Goal: Task Accomplishment & Management: Manage account settings

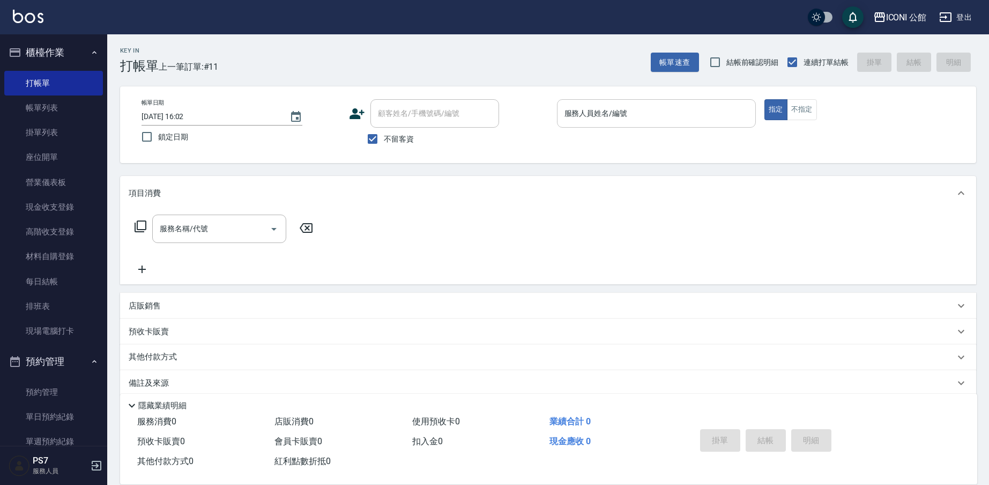
drag, startPoint x: 649, startPoint y: 102, endPoint x: 649, endPoint y: 110, distance: 8.0
click at [649, 103] on div "服務人員姓名/編號" at bounding box center [656, 113] width 199 height 28
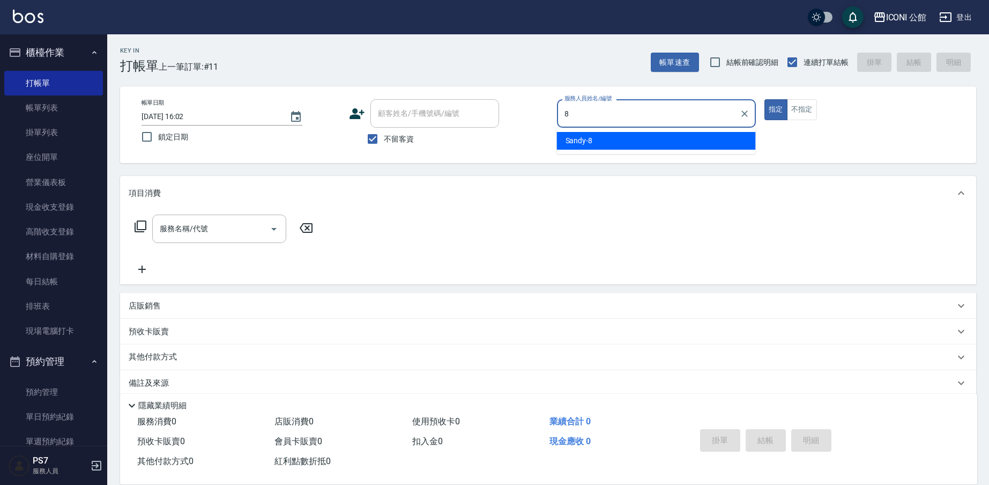
type input "Sandy-8"
type button "true"
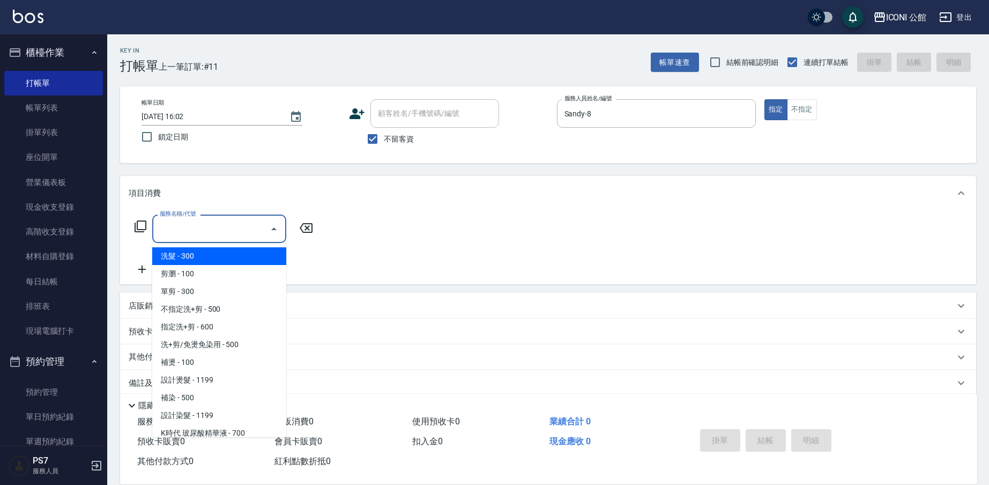
click at [198, 233] on input "服務名稱/代號" at bounding box center [211, 228] width 108 height 19
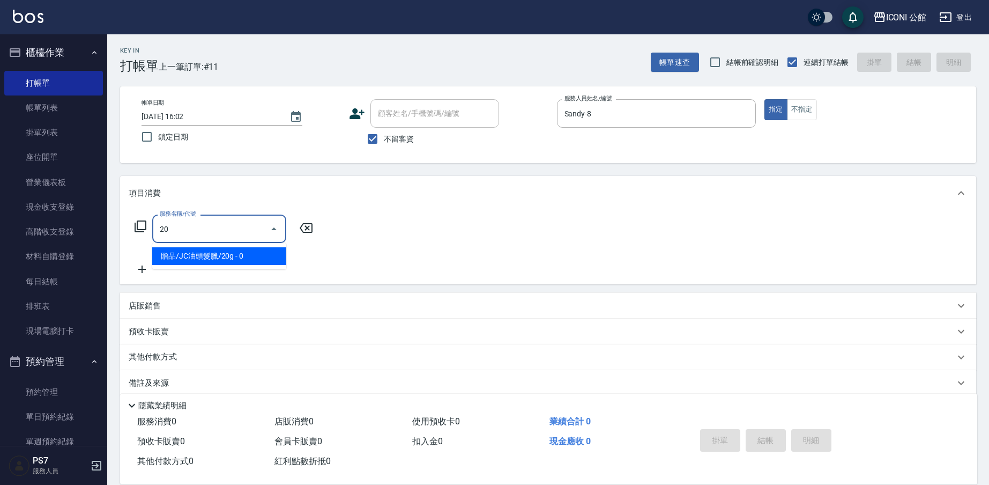
type input "2"
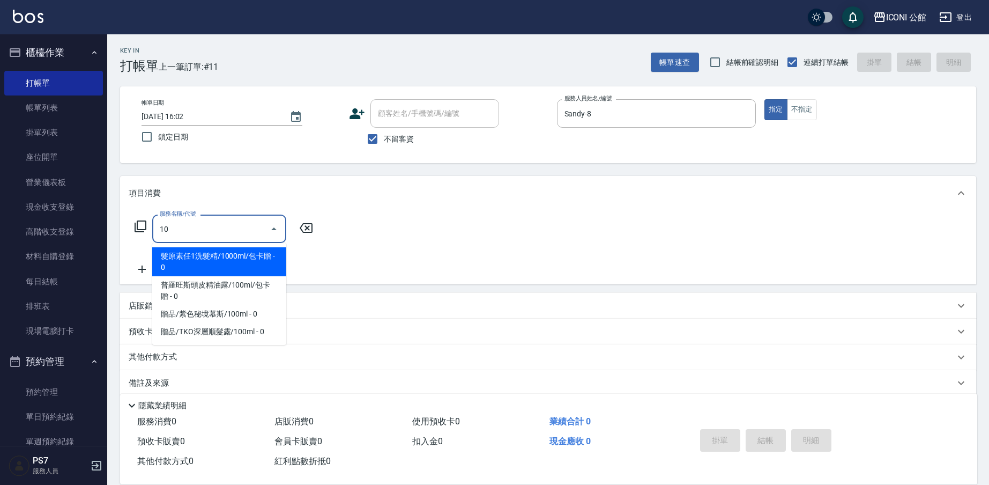
type input "101"
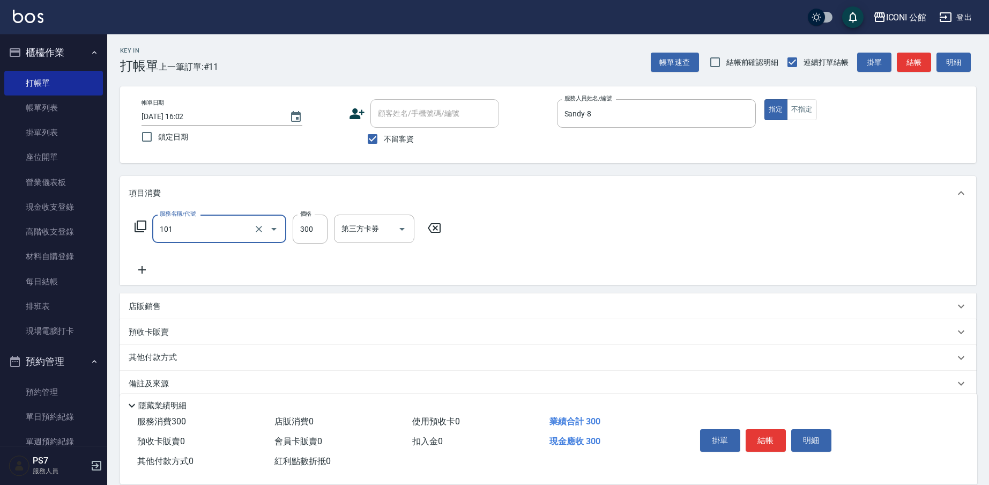
type input "洗髮(101)"
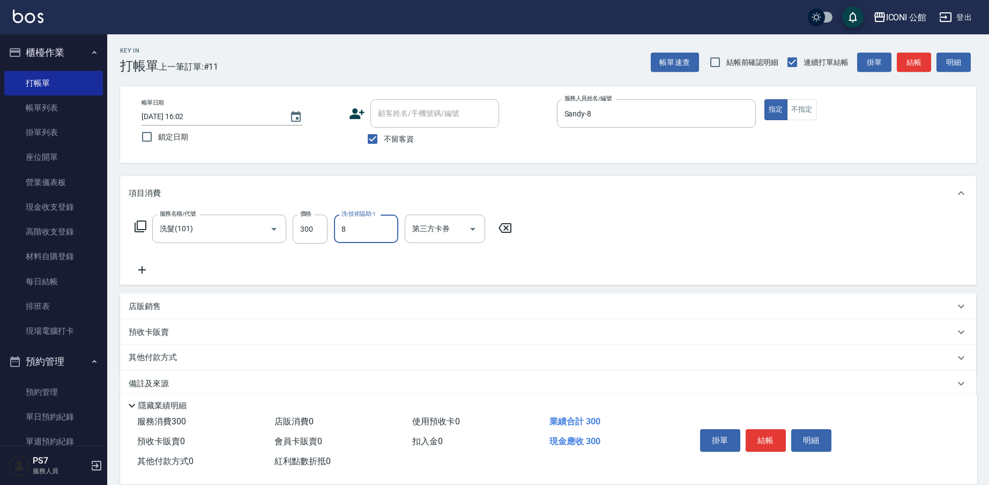
type input "Sandy-8"
click at [143, 221] on icon at bounding box center [141, 226] width 12 height 12
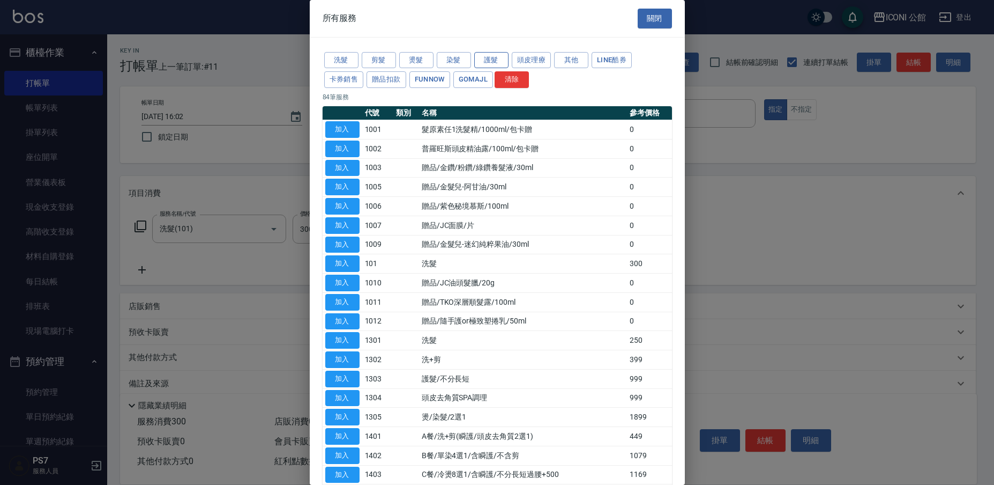
click at [506, 63] on button "護髮" at bounding box center [491, 60] width 34 height 17
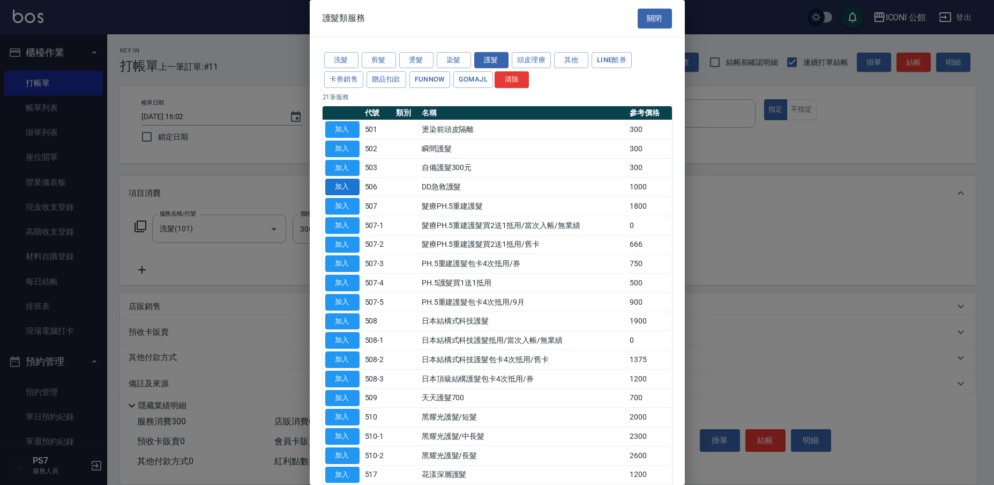
click at [349, 187] on button "加入" at bounding box center [342, 186] width 34 height 17
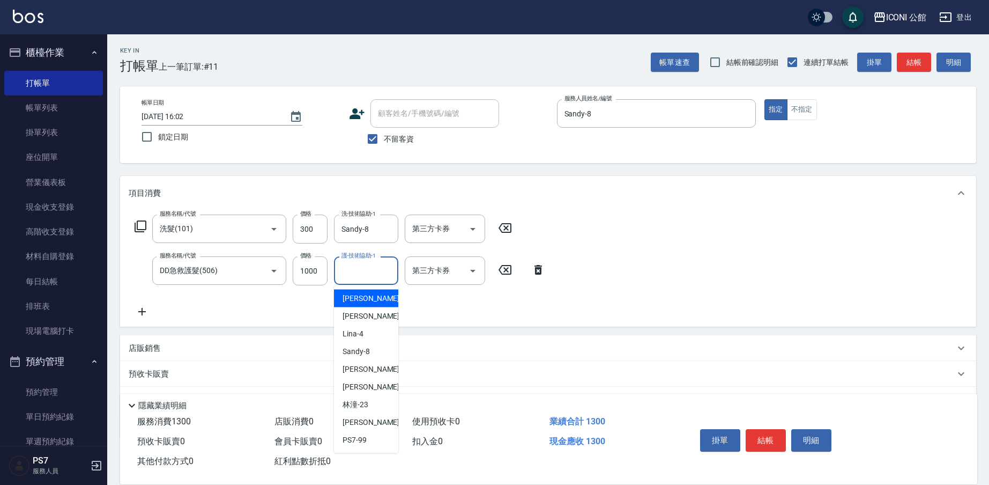
click at [367, 266] on input "護-技術協助-1" at bounding box center [366, 270] width 55 height 19
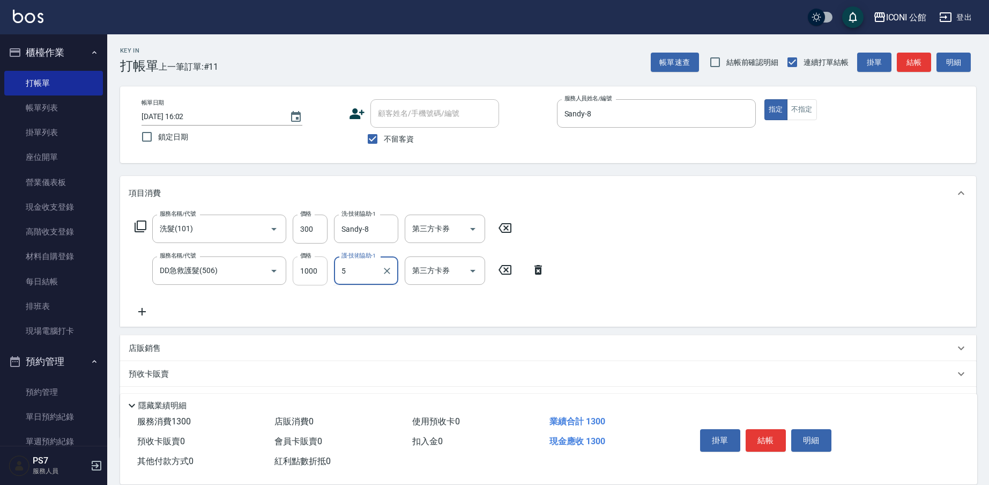
type input "5"
click at [536, 269] on icon at bounding box center [538, 270] width 8 height 10
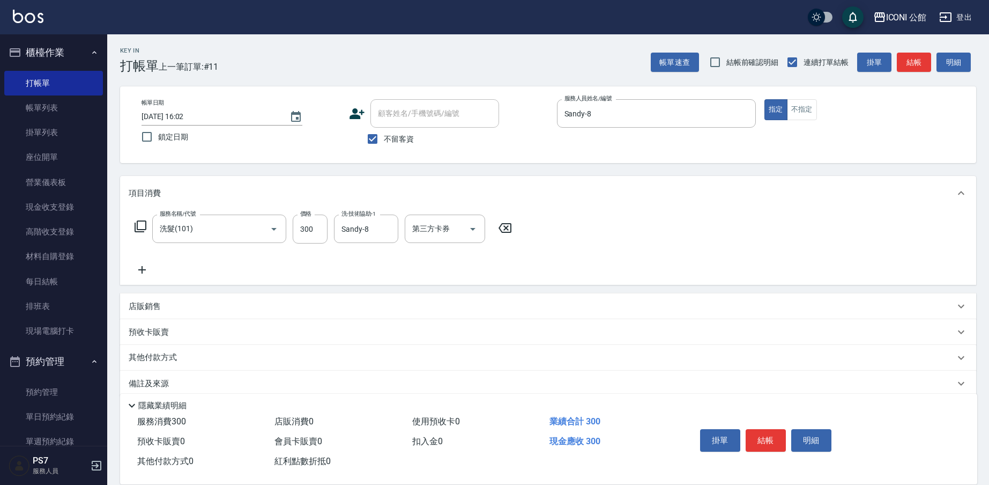
click at [140, 226] on icon at bounding box center [140, 226] width 13 height 13
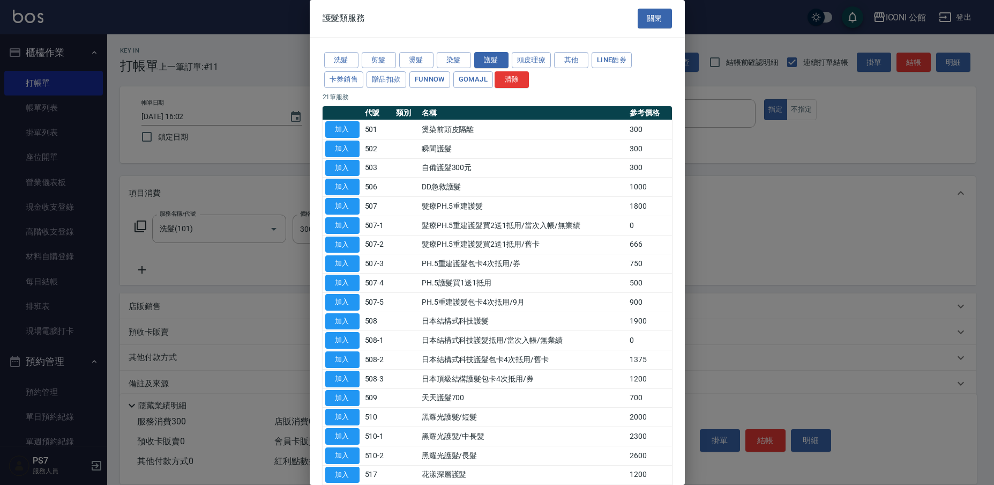
click at [65, 108] on div at bounding box center [497, 242] width 994 height 485
click at [650, 21] on button "關閉" at bounding box center [655, 19] width 34 height 20
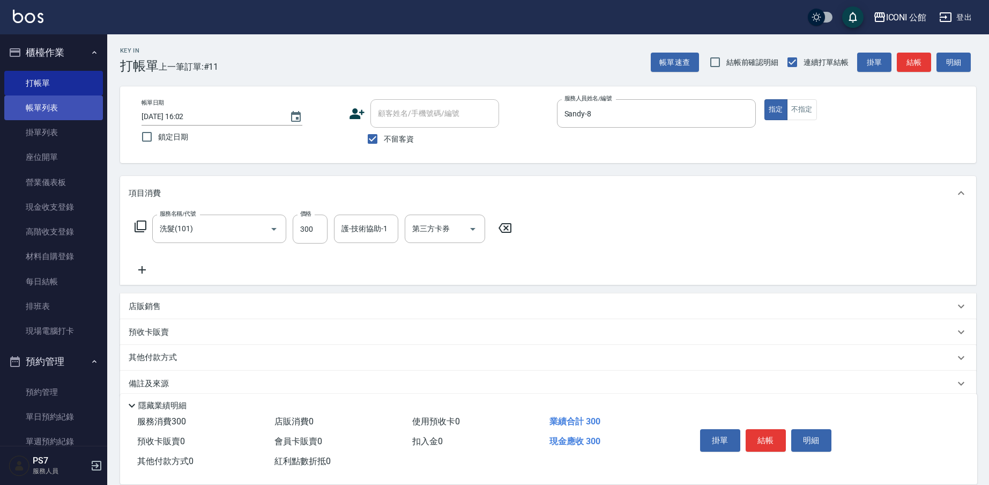
click at [92, 107] on link "帳單列表" at bounding box center [53, 107] width 99 height 25
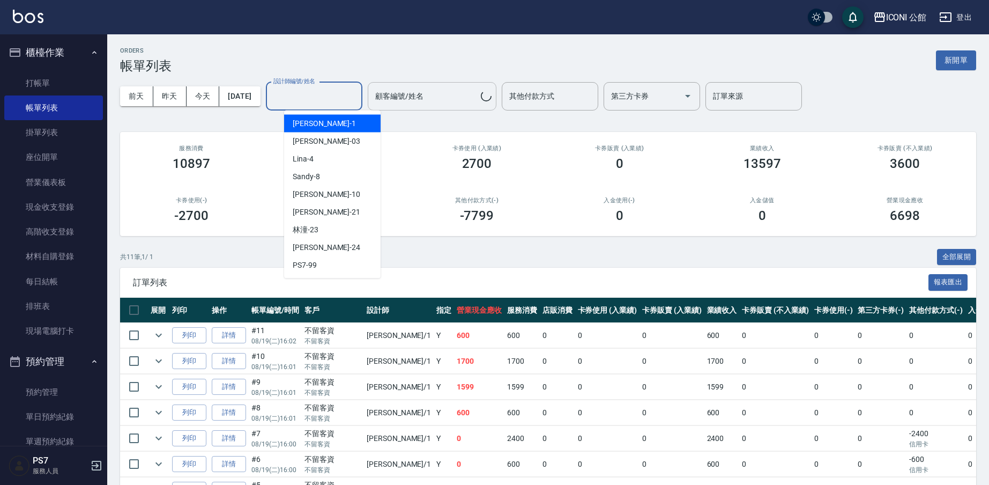
click at [335, 90] on div "設計師編號/姓名 設計師編號/姓名" at bounding box center [314, 96] width 96 height 28
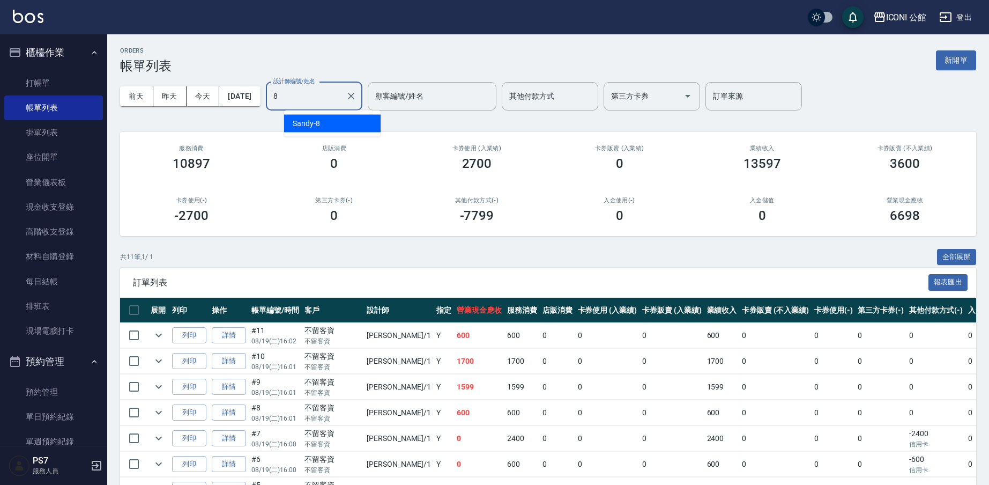
type input "Sandy-8"
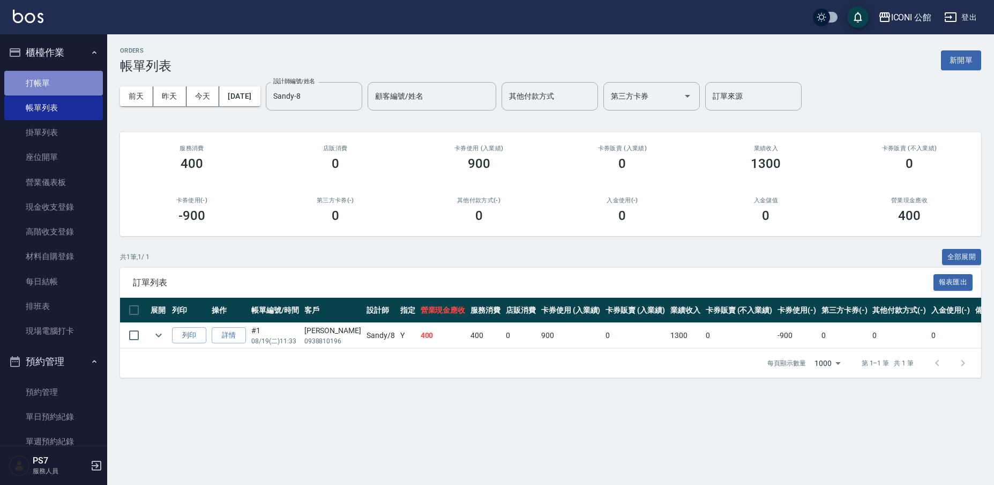
click at [84, 83] on link "打帳單" at bounding box center [53, 83] width 99 height 25
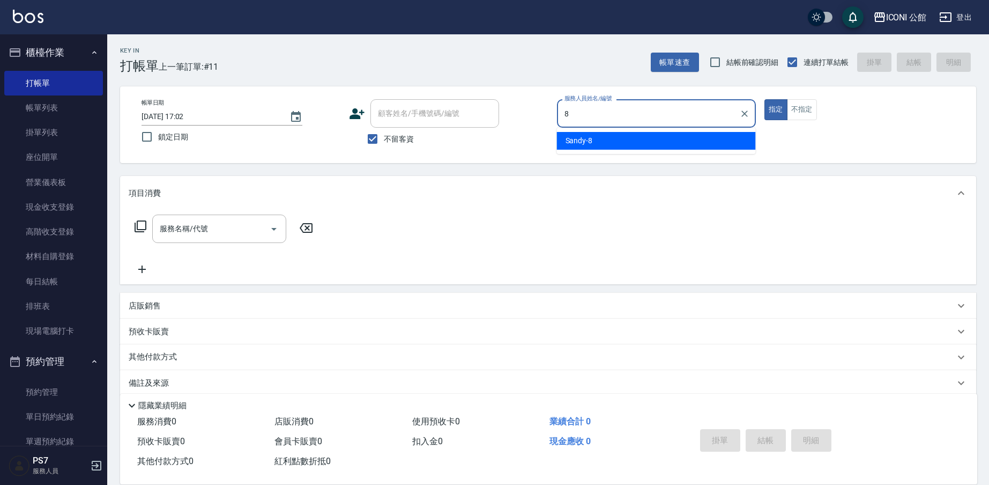
type input "Sandy-8"
type button "true"
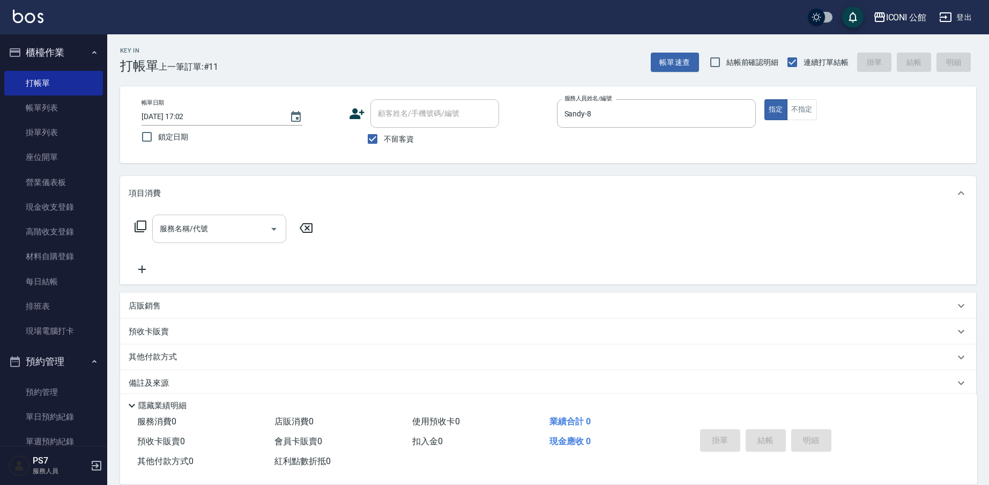
click at [235, 226] on input "服務名稱/代號" at bounding box center [211, 228] width 108 height 19
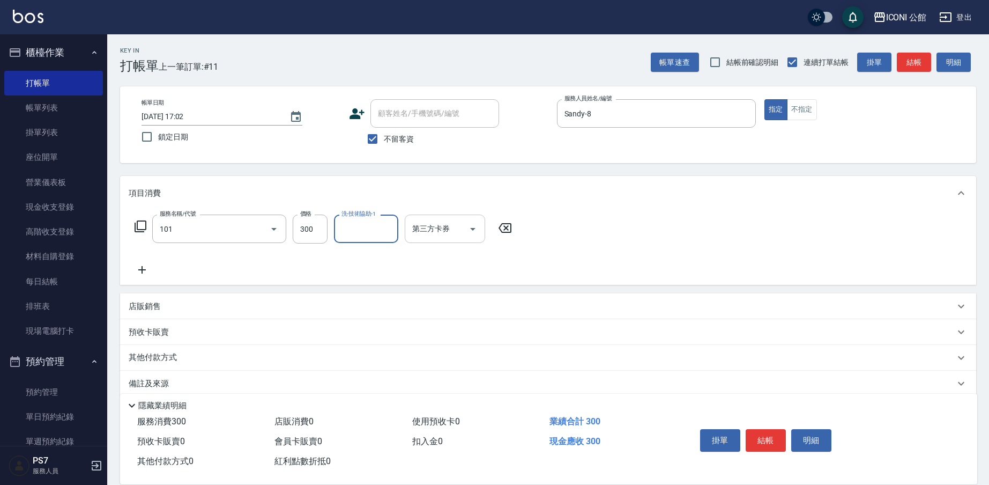
type input "洗髮(101)"
type input "2"
type input "PS7-99"
click at [144, 224] on icon at bounding box center [140, 226] width 13 height 13
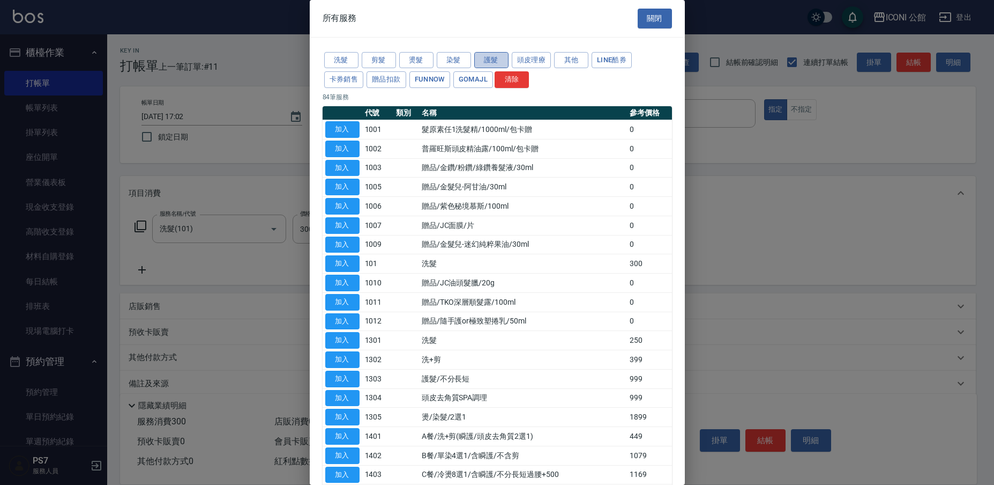
click at [494, 62] on button "護髮" at bounding box center [491, 60] width 34 height 17
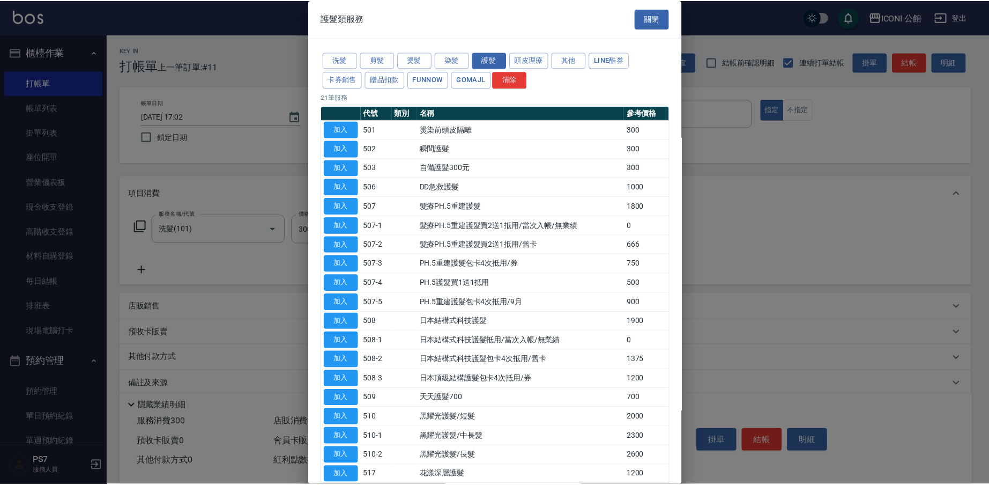
scroll to position [2, 0]
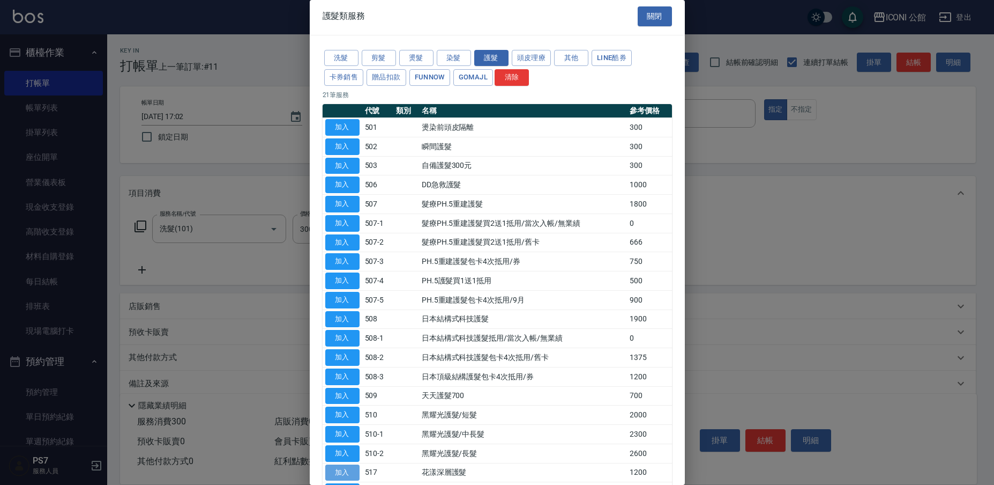
click at [349, 464] on button "加入" at bounding box center [342, 472] width 34 height 17
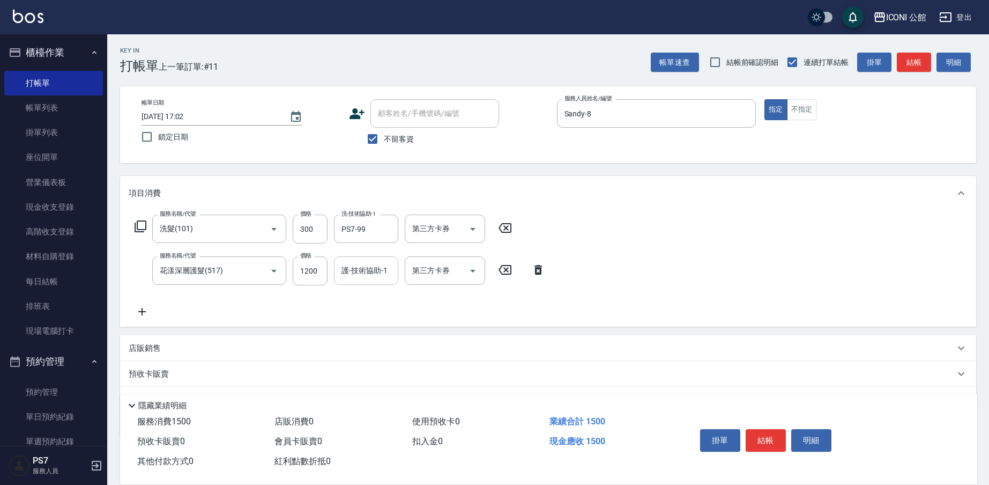
click at [364, 266] on input "護-技術協助-1" at bounding box center [366, 270] width 55 height 19
type input "PS7-99"
click at [775, 435] on button "結帳" at bounding box center [766, 440] width 40 height 23
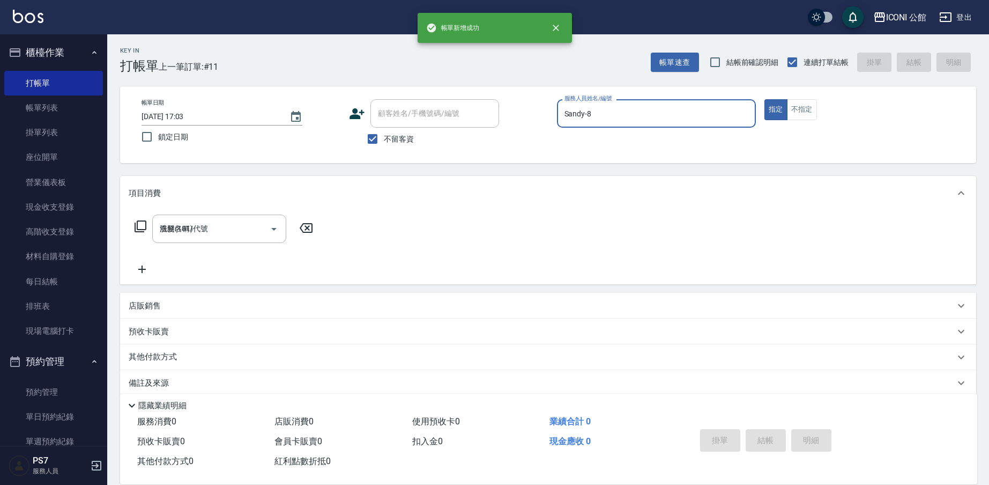
type input "[DATE] 17:03"
type input "Sandy-8"
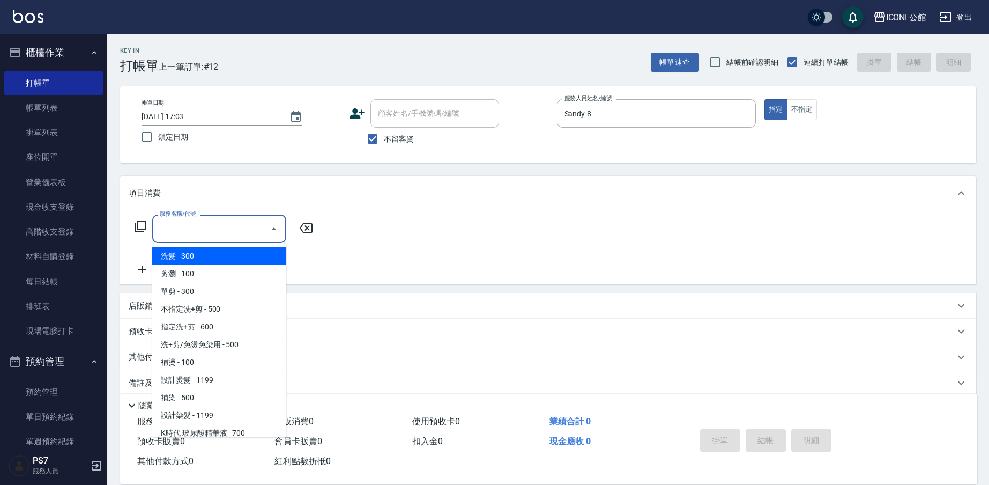
click at [251, 232] on input "服務名稱/代號" at bounding box center [211, 228] width 108 height 19
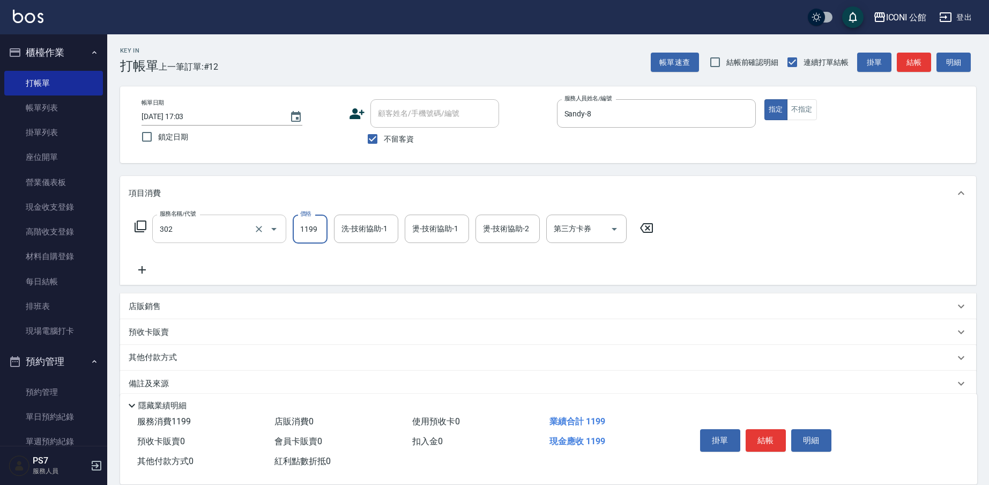
type input "設計燙髮(302)"
type input "1450"
type input "PS7-99"
type input "Sandy-8"
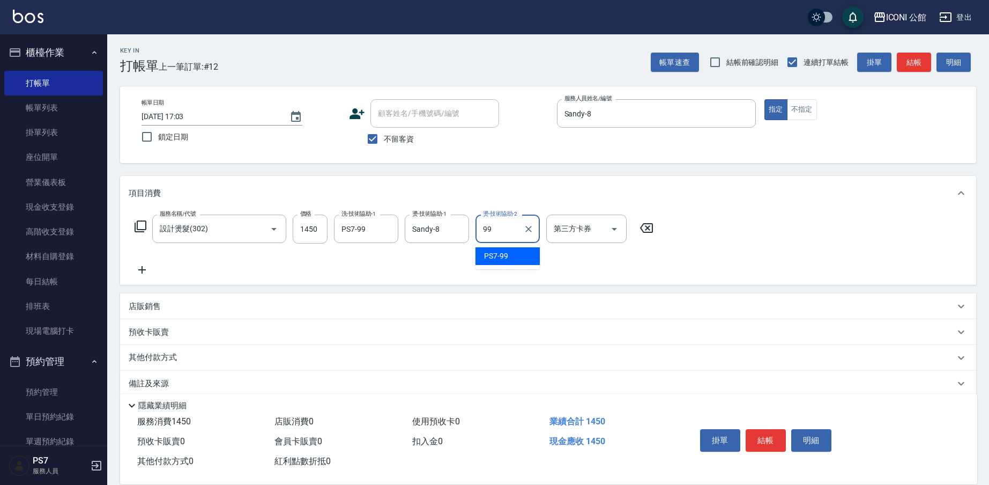
type input "PS7-99"
click at [756, 431] on button "結帳" at bounding box center [766, 440] width 40 height 23
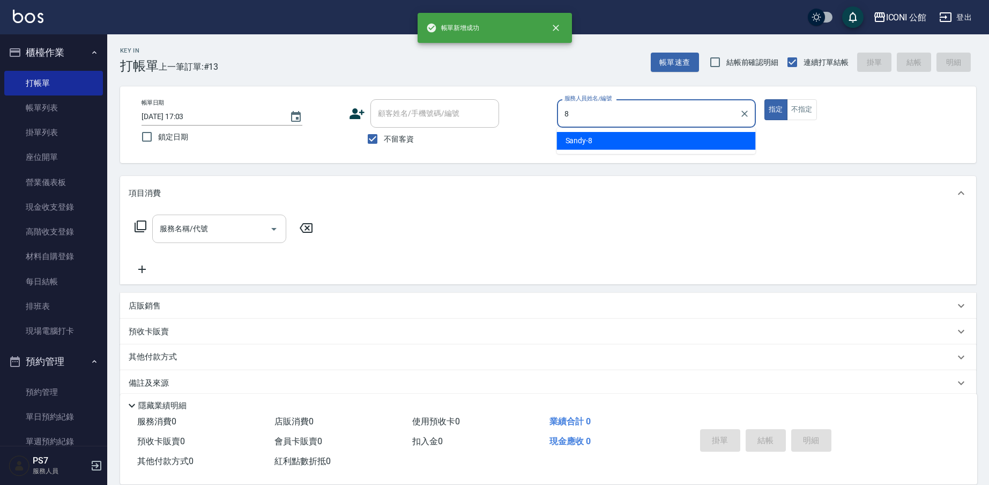
type input "Sandy-8"
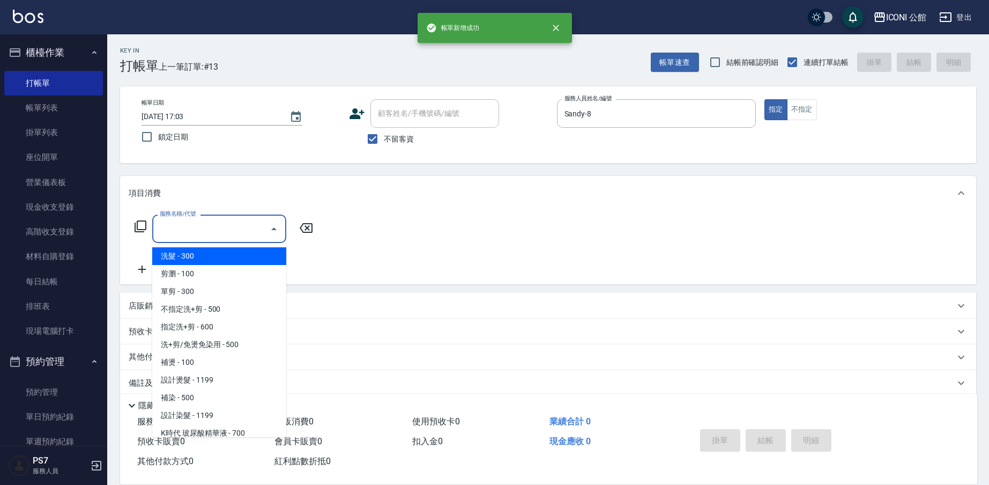
click at [197, 229] on input "服務名稱/代號" at bounding box center [211, 228] width 108 height 19
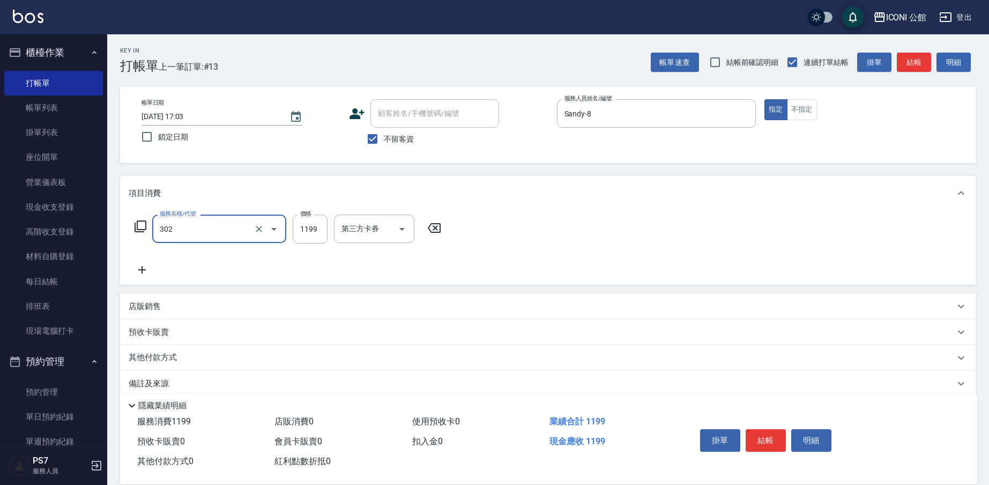
type input "設計燙髮(302)"
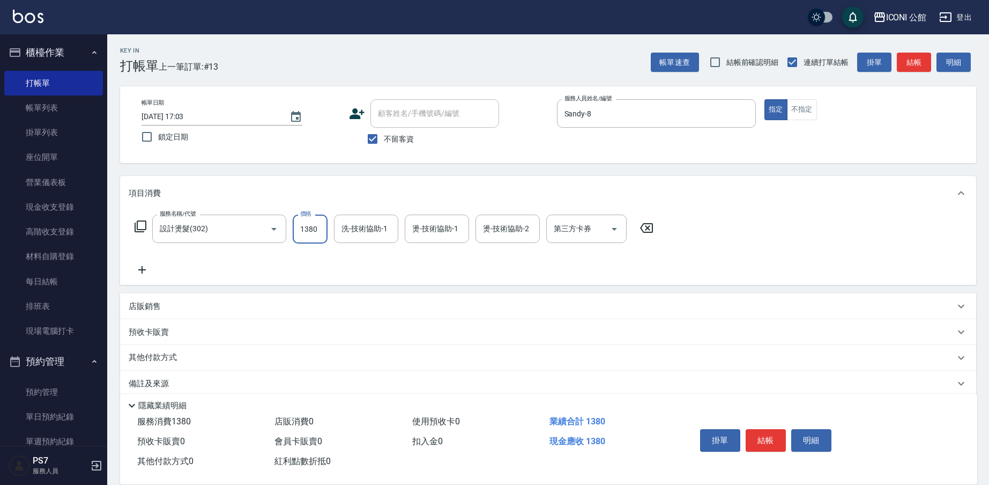
type input "1380"
type input "PS7-99"
type input "Sandy-8"
type input "PS7-99"
click at [141, 221] on icon at bounding box center [141, 226] width 12 height 12
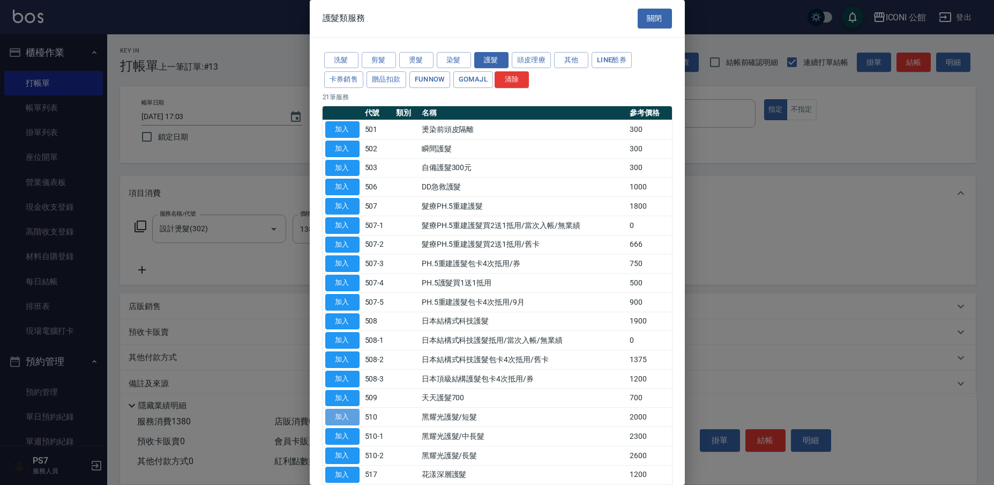
click at [352, 408] on button "加入" at bounding box center [342, 416] width 34 height 17
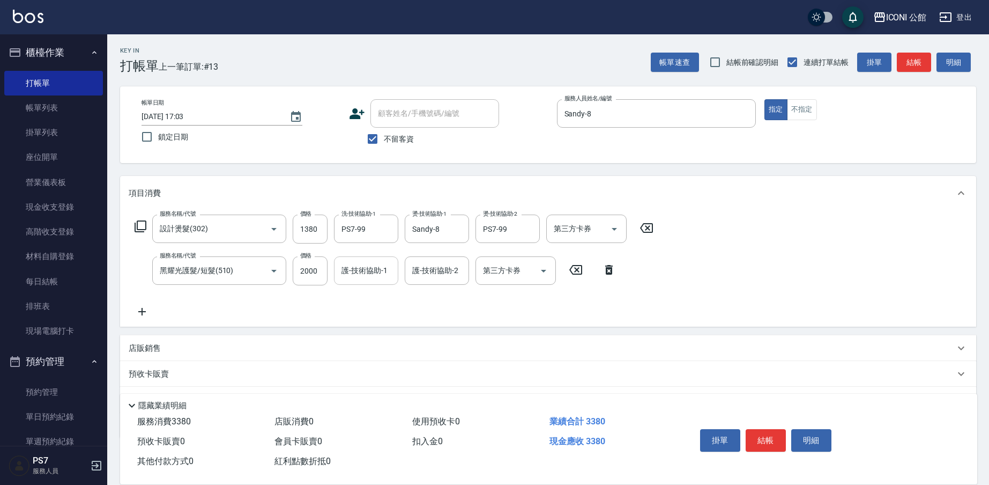
click at [361, 269] on input "護-技術協助-1" at bounding box center [366, 270] width 55 height 19
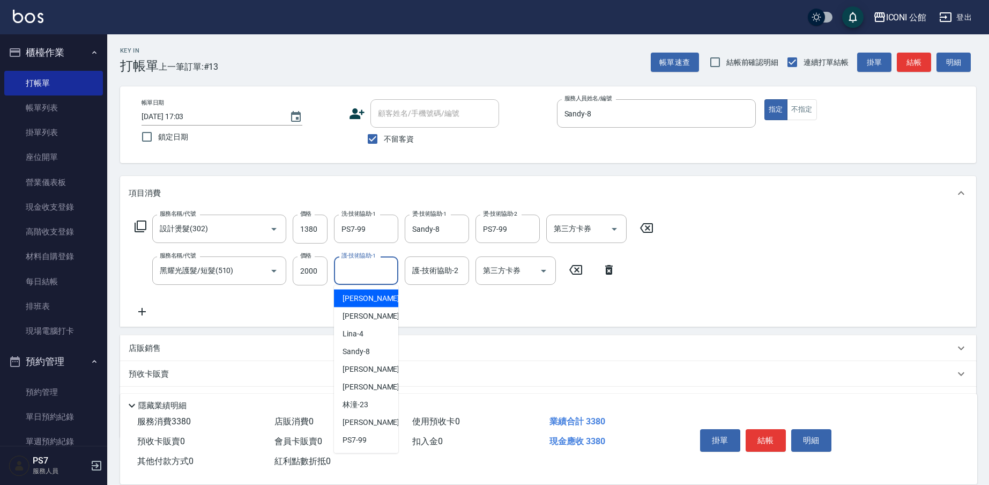
click at [619, 271] on icon at bounding box center [609, 269] width 27 height 13
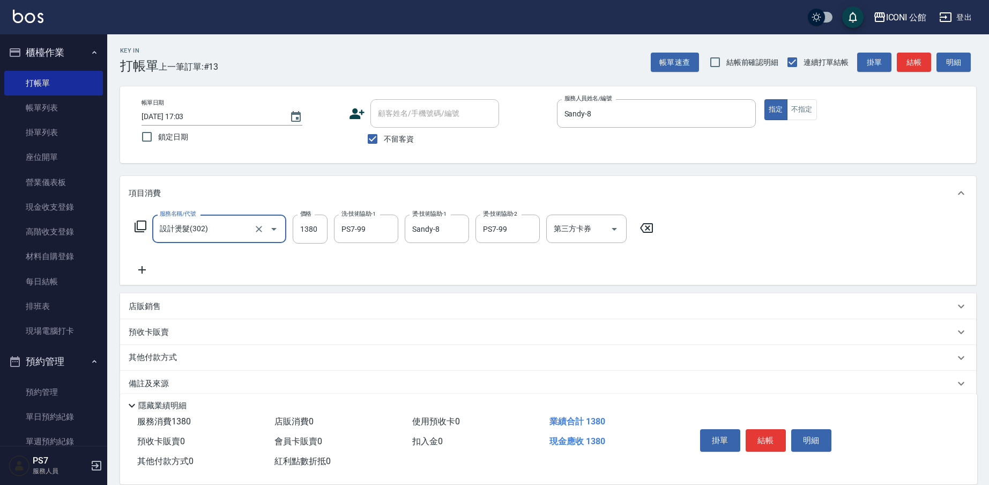
click at [144, 228] on icon at bounding box center [140, 226] width 13 height 13
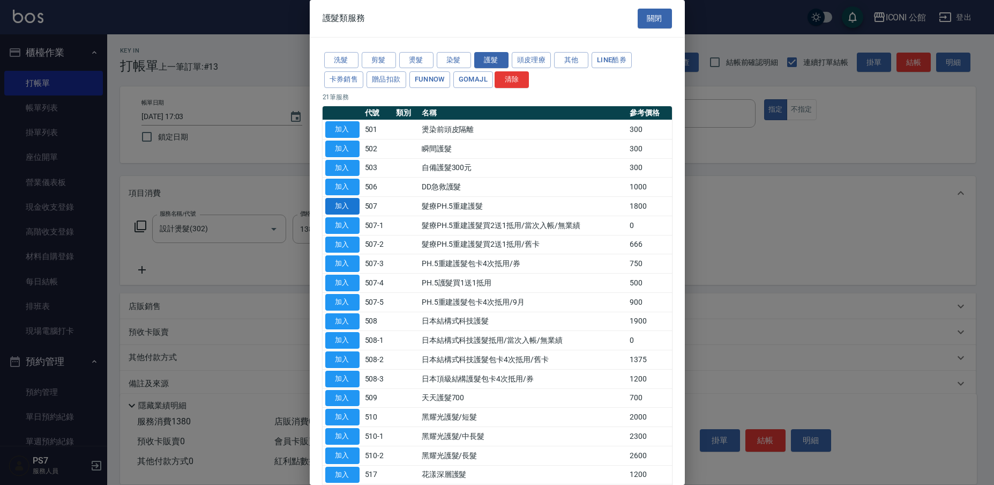
click at [352, 201] on button "加入" at bounding box center [342, 206] width 34 height 17
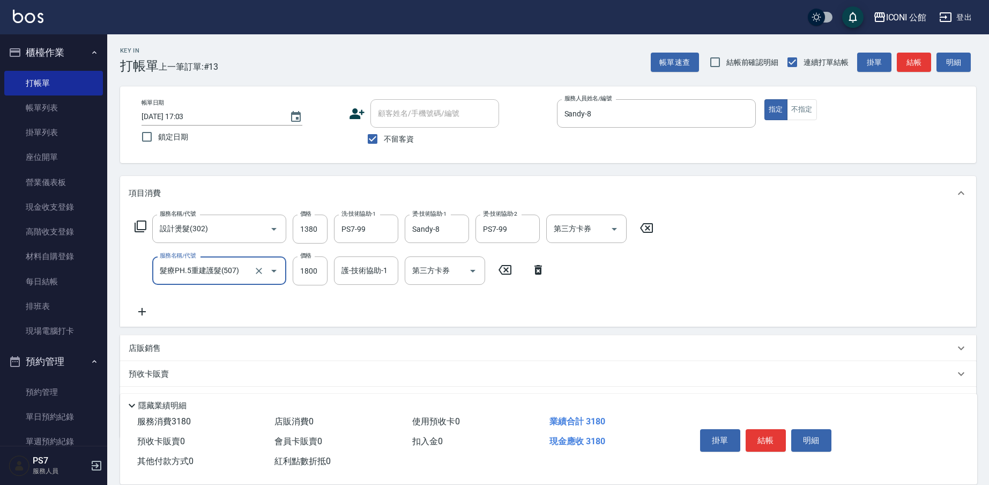
click at [363, 274] on input "護-技術協助-1" at bounding box center [366, 270] width 55 height 19
type input "PS7-99"
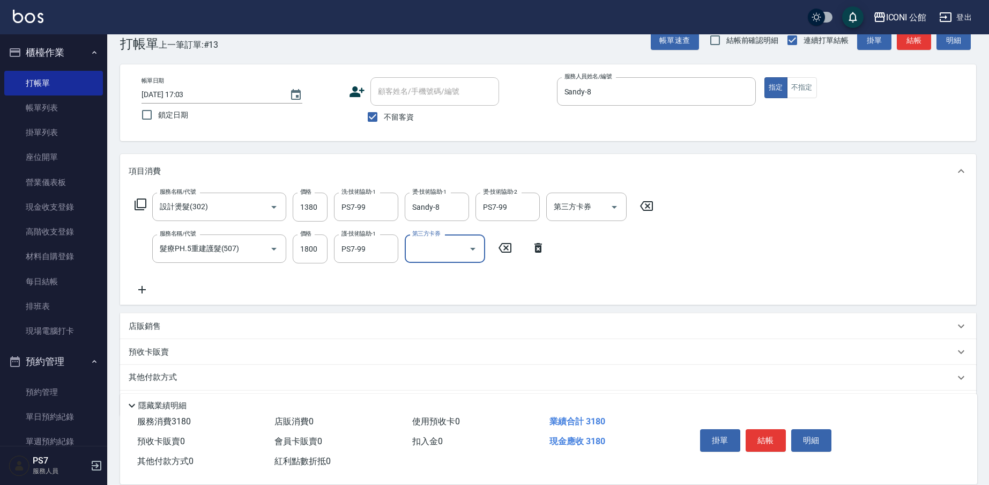
click at [250, 377] on div "其他付款方式" at bounding box center [542, 377] width 826 height 12
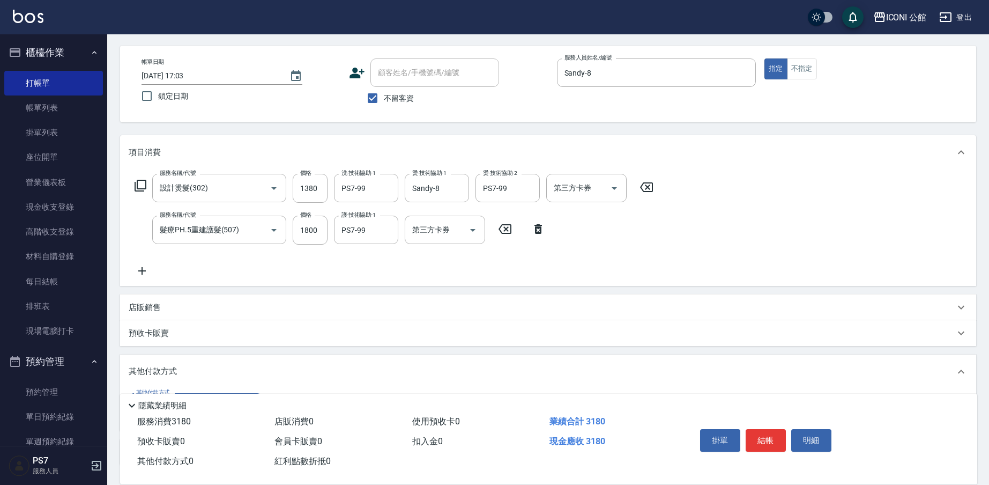
scroll to position [0, 0]
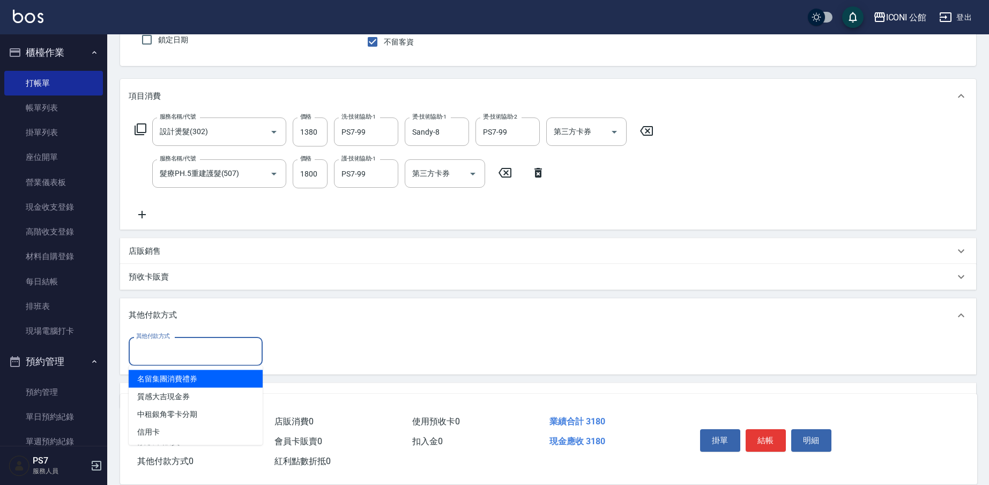
click at [213, 356] on input "其他付款方式" at bounding box center [195, 350] width 124 height 19
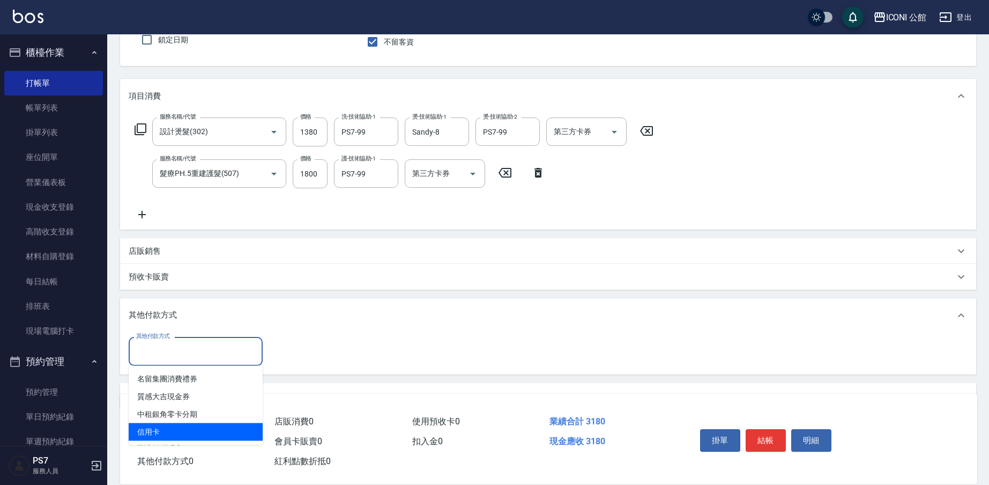
click at [232, 435] on span "信用卡" at bounding box center [196, 432] width 134 height 18
type input "信用卡"
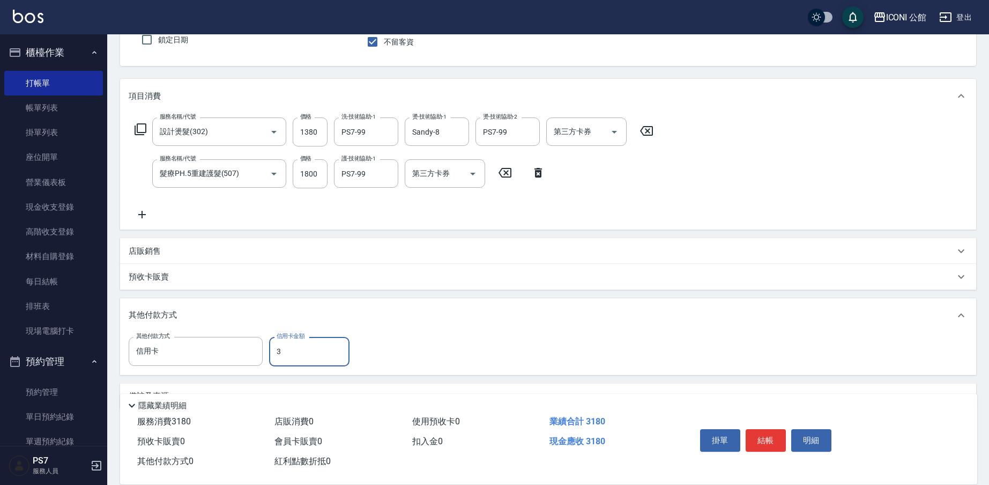
click at [334, 349] on input "3" at bounding box center [309, 351] width 80 height 29
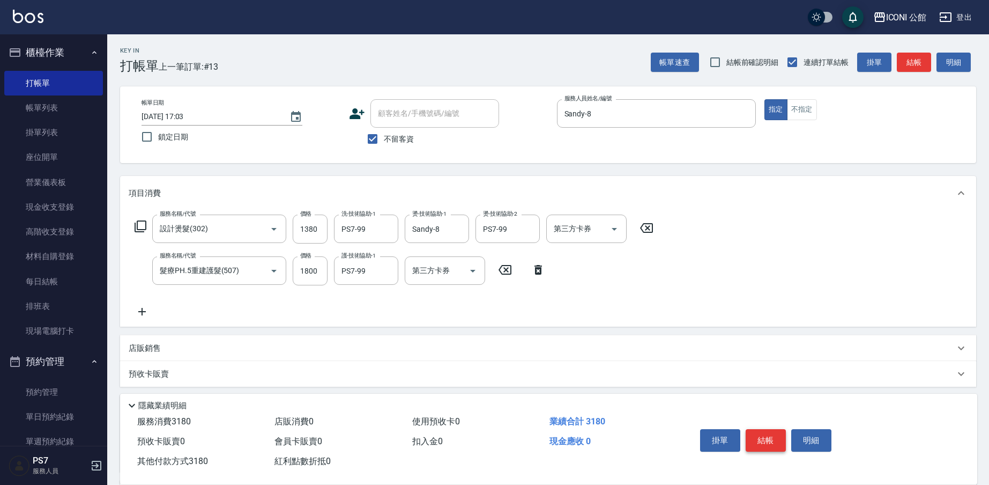
type input "3180"
click at [765, 433] on button "結帳" at bounding box center [766, 440] width 40 height 23
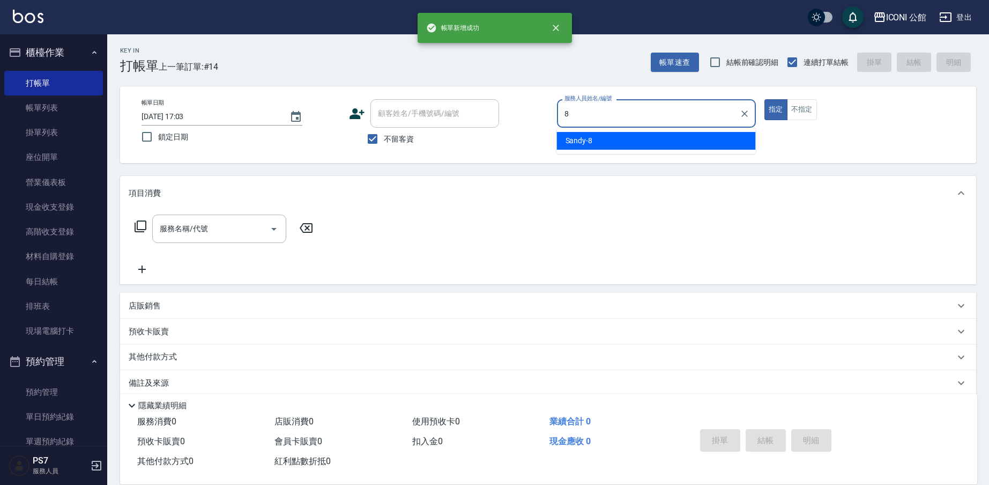
type input "Sandy-8"
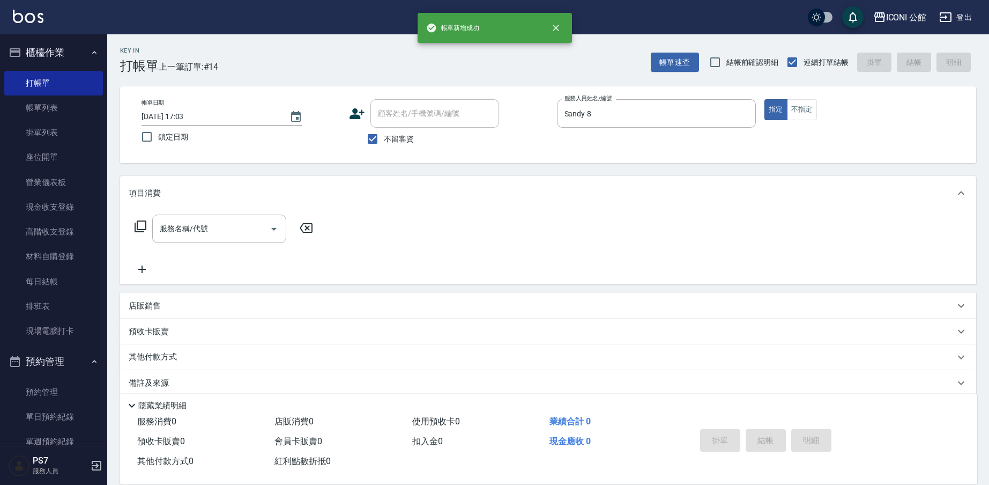
click at [794, 123] on div "帳單日期 [DATE] 17:03 鎖定日期 顧客姓名/手機號碼/編號 顧客姓名/手機號碼/編號 不留客資 服務人員姓名/編號 [PERSON_NAME]-8…" at bounding box center [548, 124] width 830 height 51
drag, startPoint x: 800, startPoint y: 114, endPoint x: 451, endPoint y: 139, distance: 349.3
click at [800, 114] on button "不指定" at bounding box center [802, 109] width 30 height 21
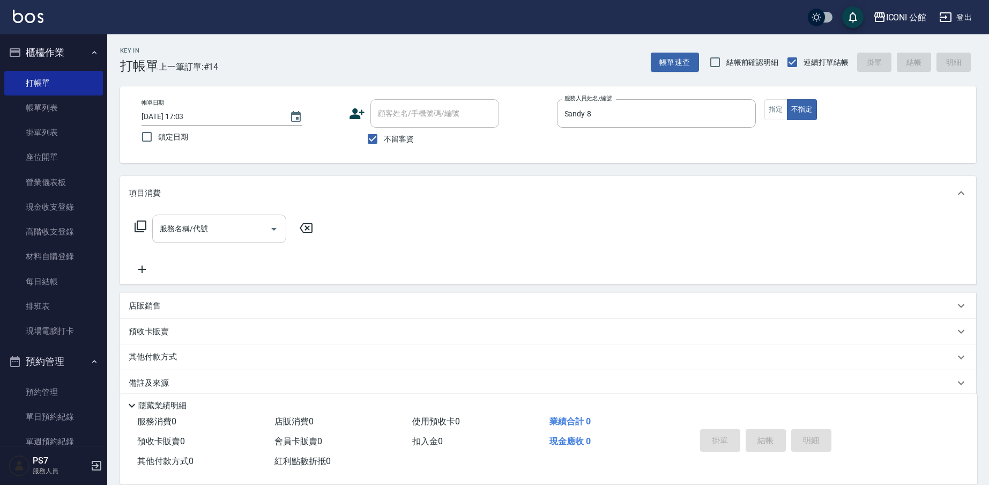
click at [181, 233] on input "服務名稱/代號" at bounding box center [211, 228] width 108 height 19
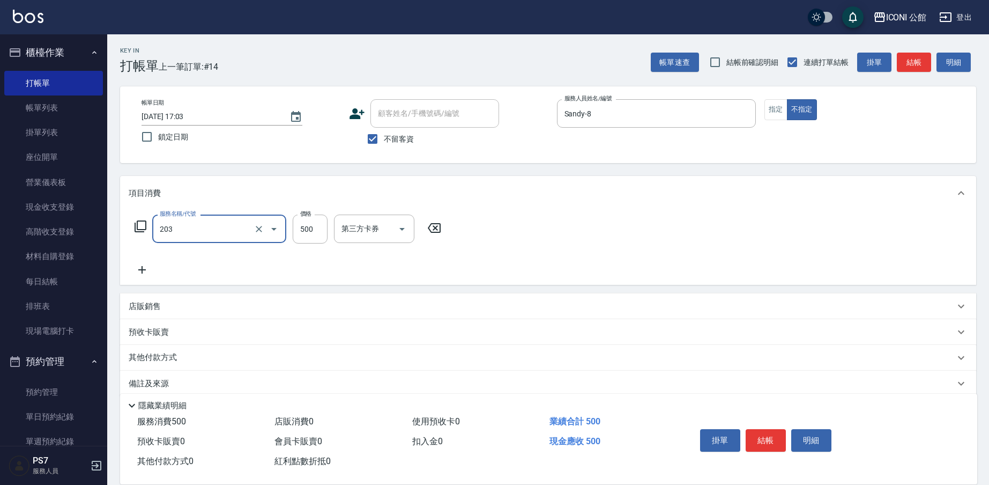
type input "不指定洗+剪(203)"
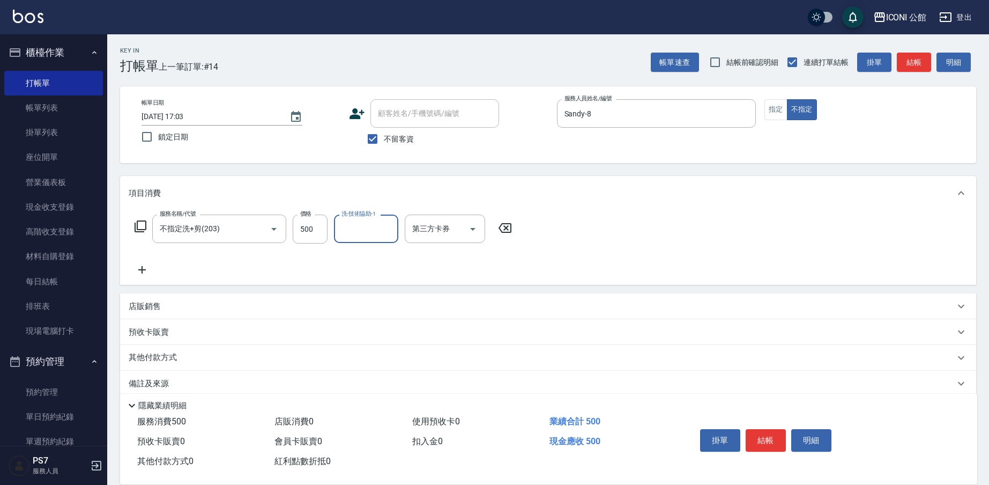
type input "9"
type input "Sandy-8"
click at [771, 434] on button "結帳" at bounding box center [766, 440] width 40 height 23
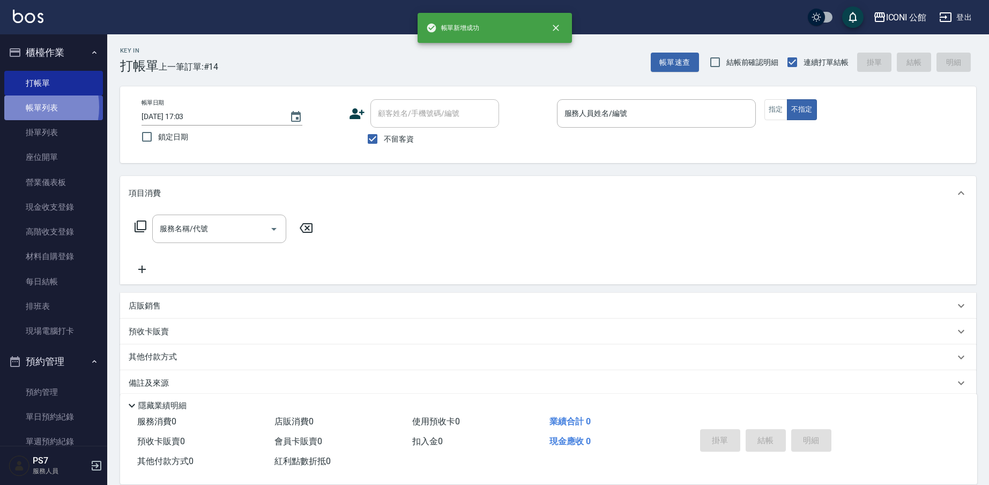
click at [26, 107] on link "帳單列表" at bounding box center [53, 107] width 99 height 25
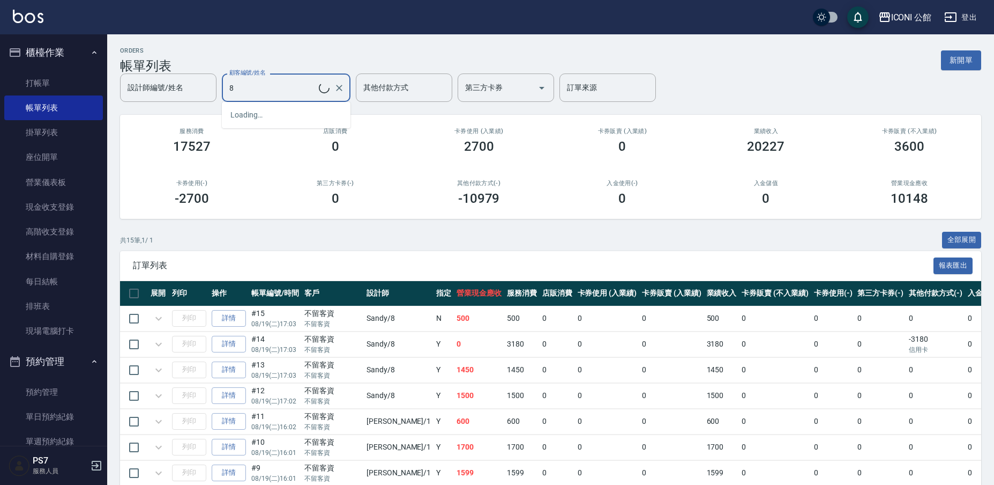
click at [314, 94] on input "顧客編號/姓名" at bounding box center [273, 87] width 92 height 19
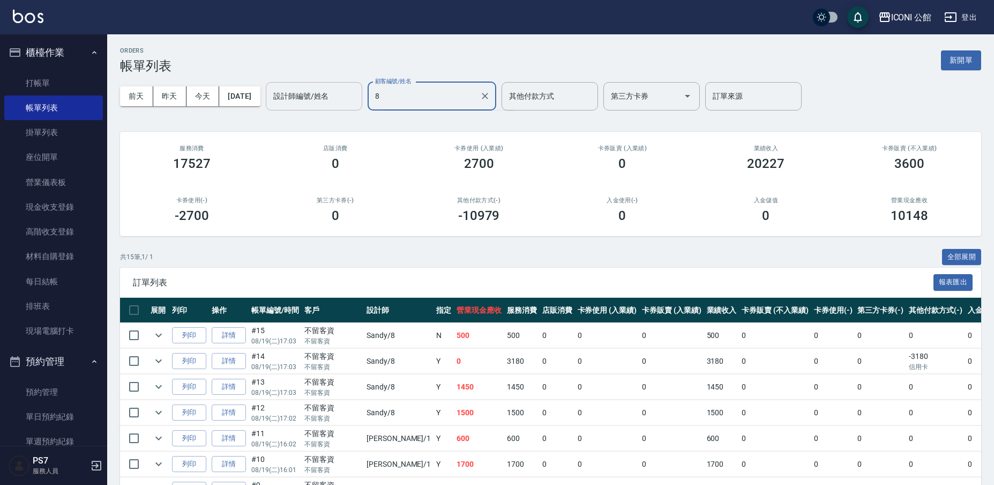
type input "8"
type input "[PERSON_NAME]/0935007306/8"
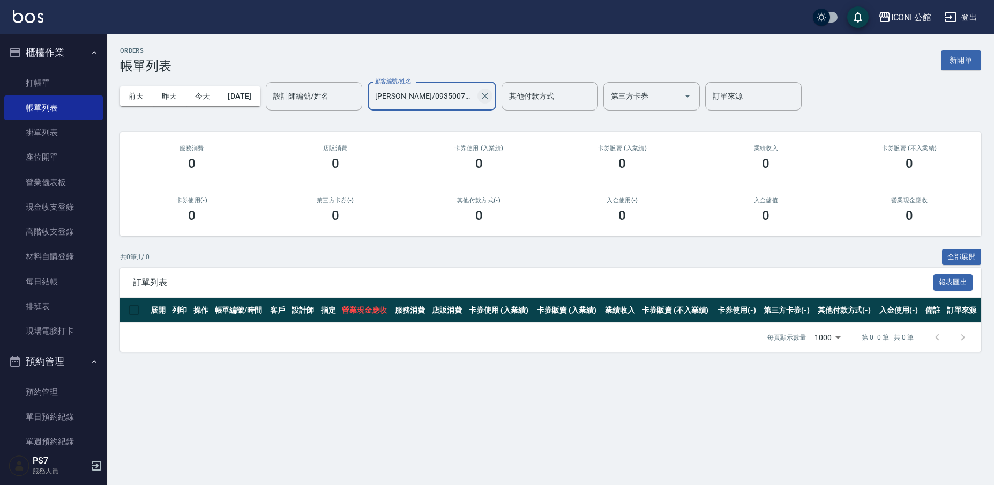
click at [488, 96] on icon "Clear" at bounding box center [485, 96] width 6 height 6
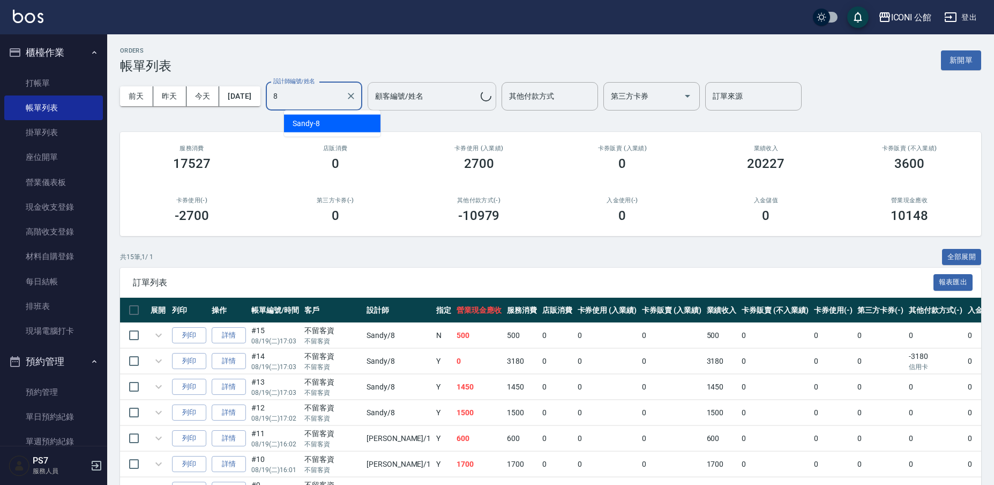
click at [341, 99] on input "8" at bounding box center [306, 96] width 71 height 19
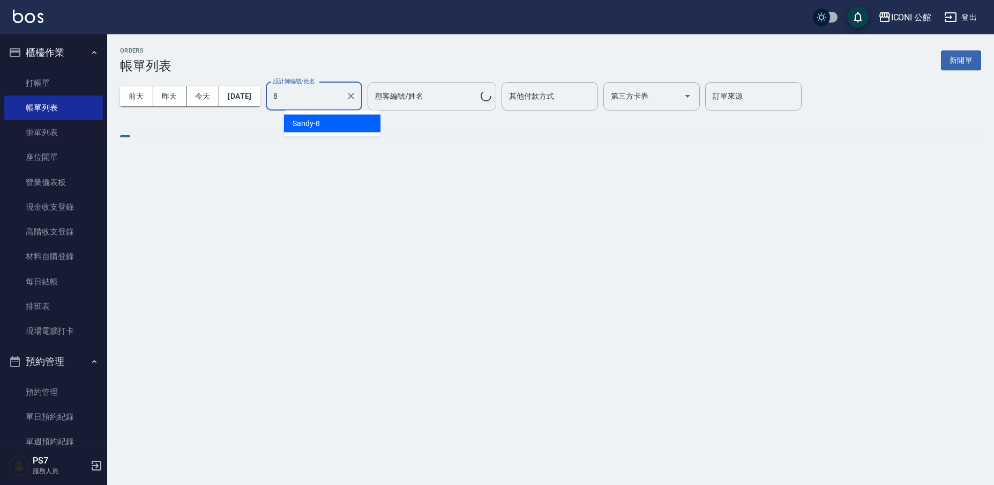
type input "Sandy-8"
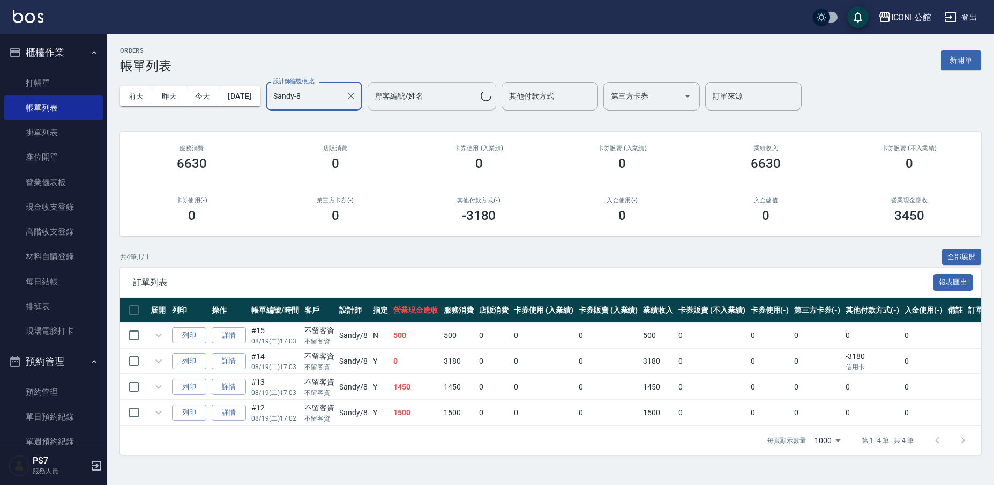
type input "不留客資/不留客資"
click at [234, 416] on link "詳情" at bounding box center [229, 412] width 34 height 17
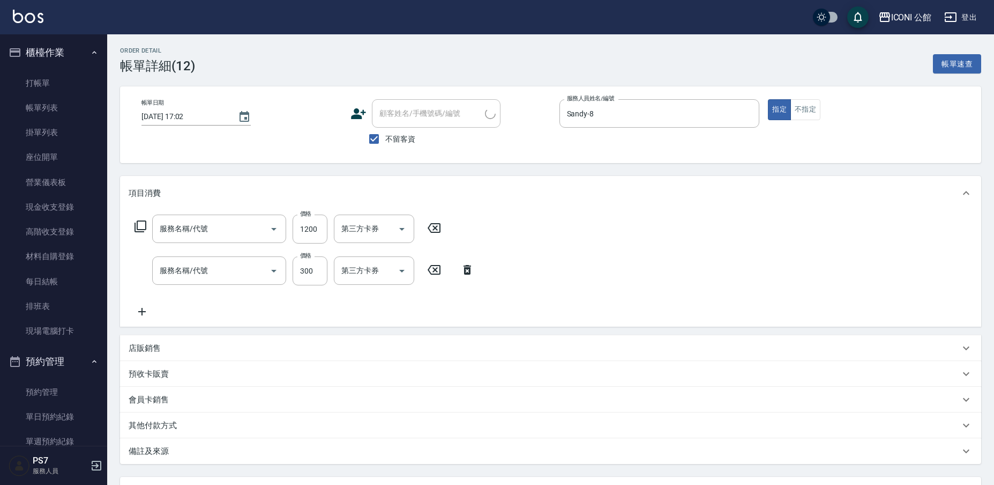
type input "[DATE] 17:02"
checkbox input "true"
type input "Sandy-8"
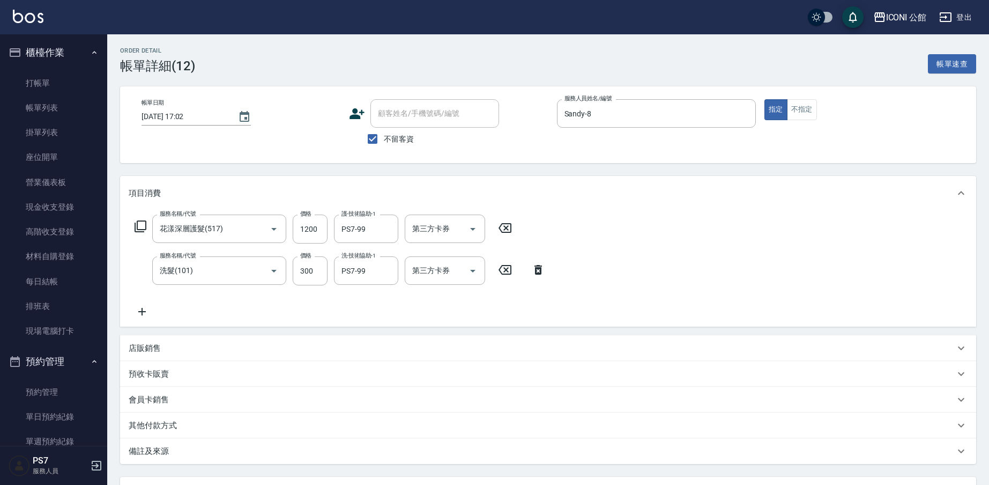
type input "花漾深層護髮(517)"
type input "洗髮(101)"
click at [61, 103] on link "帳單列表" at bounding box center [53, 107] width 99 height 25
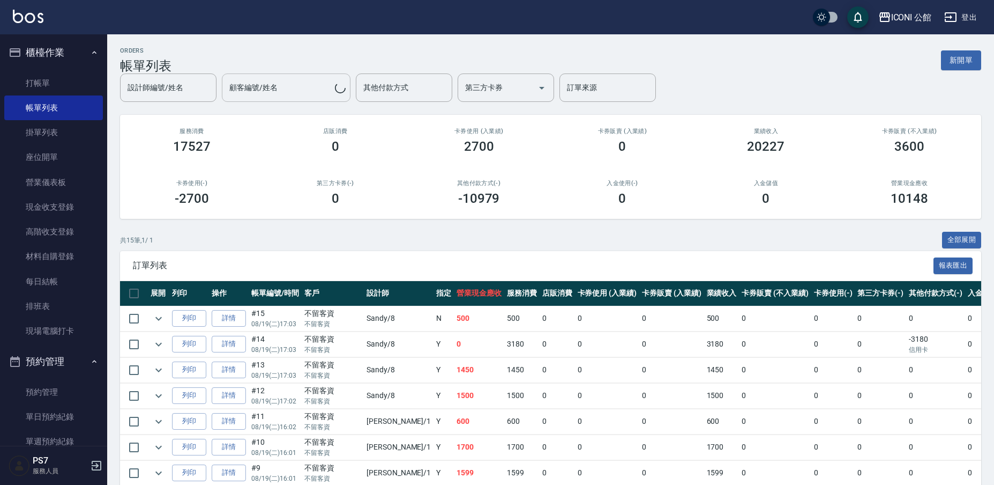
click at [322, 95] on input "顧客編號/姓名" at bounding box center [281, 87] width 108 height 19
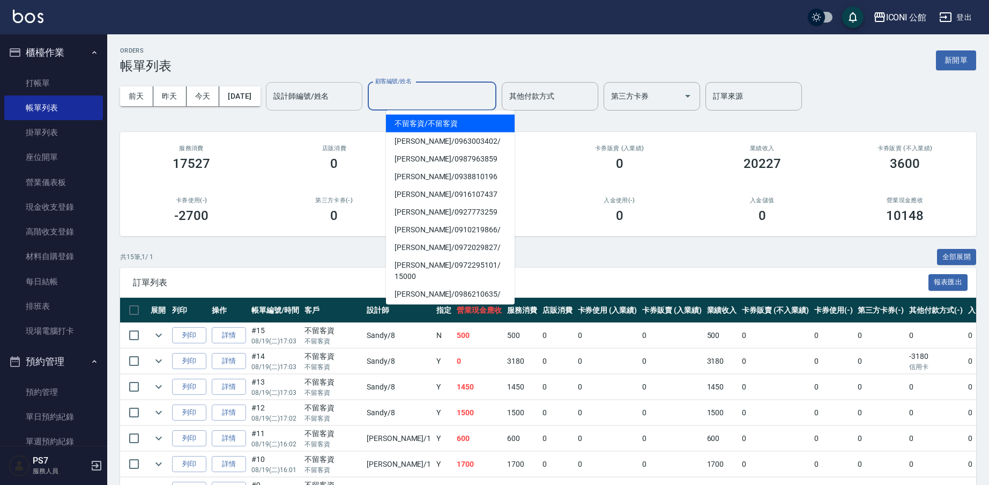
type input "8"
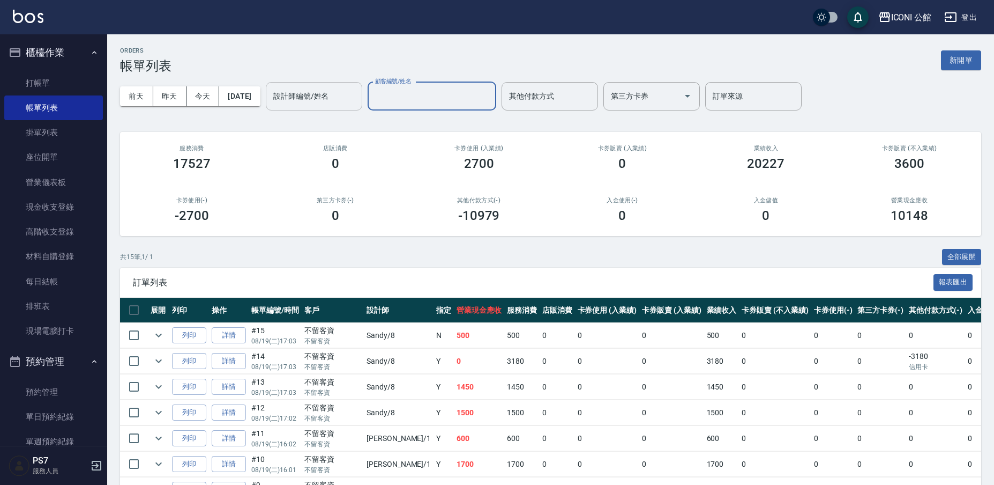
type input "[PERSON_NAME]/0935007306/8"
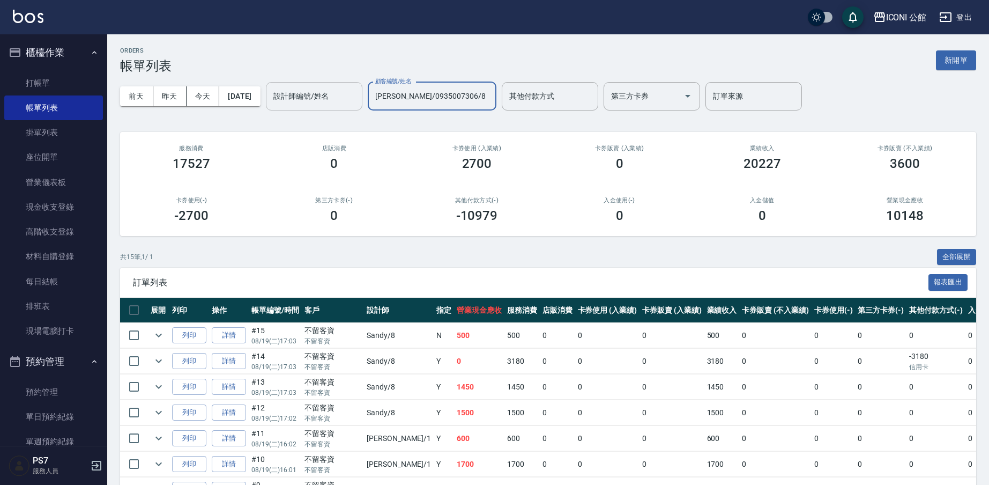
click at [328, 106] on div "設計師編號/姓名" at bounding box center [314, 96] width 96 height 28
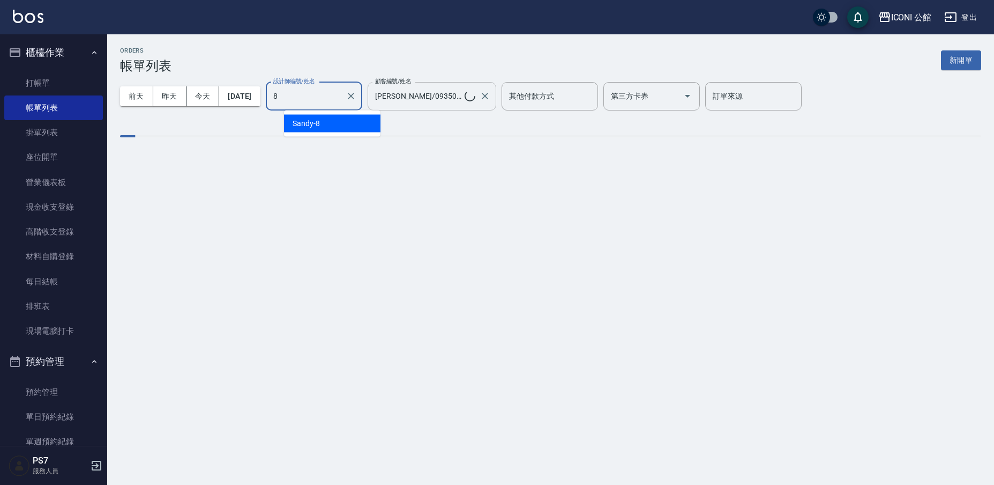
type input "Sandy-8"
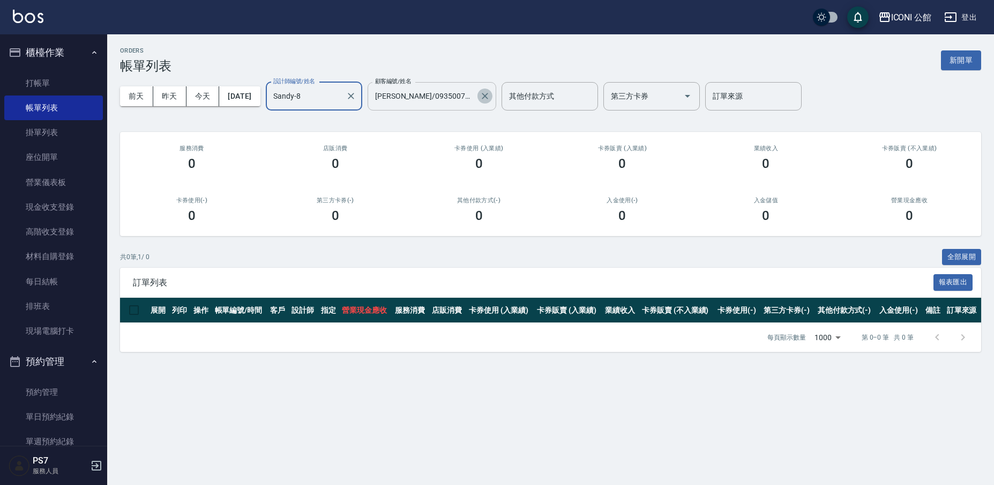
click at [490, 98] on icon "Clear" at bounding box center [485, 96] width 11 height 11
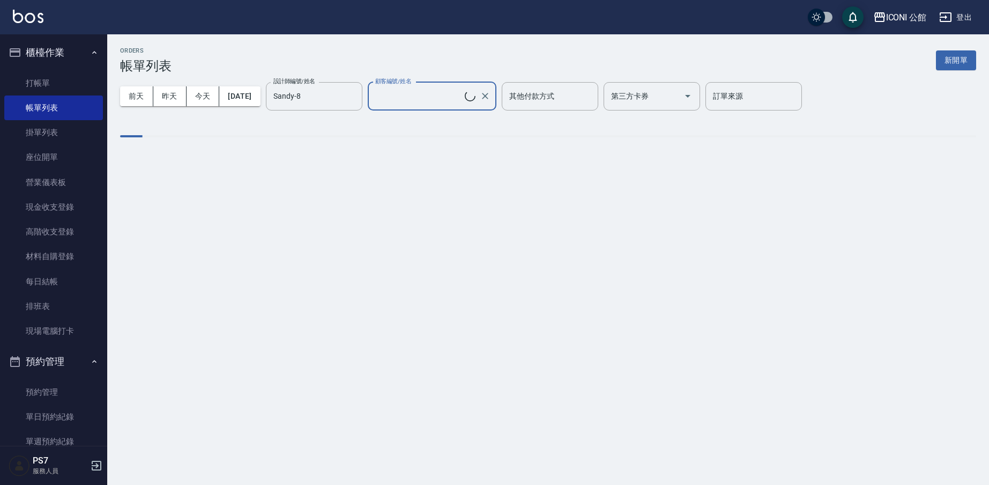
type input "不留客資/不留客資"
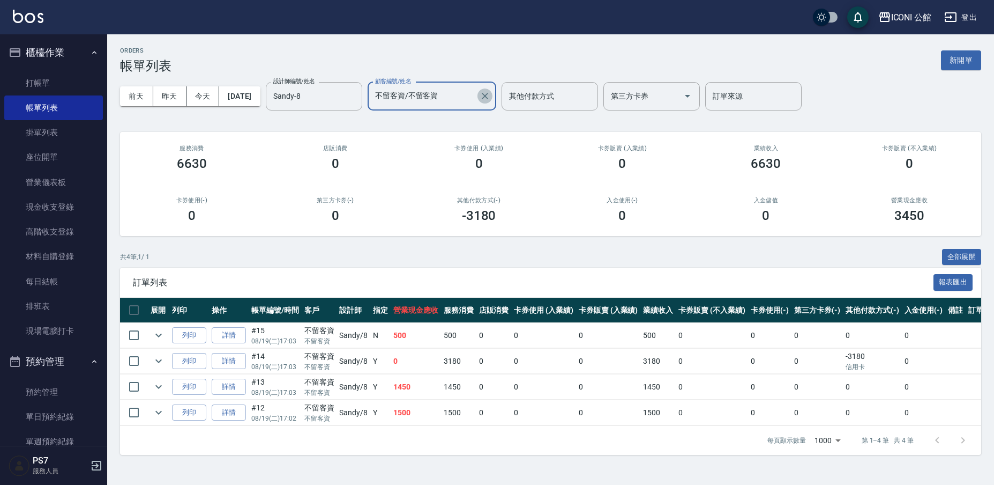
click at [490, 98] on icon "Clear" at bounding box center [485, 96] width 11 height 11
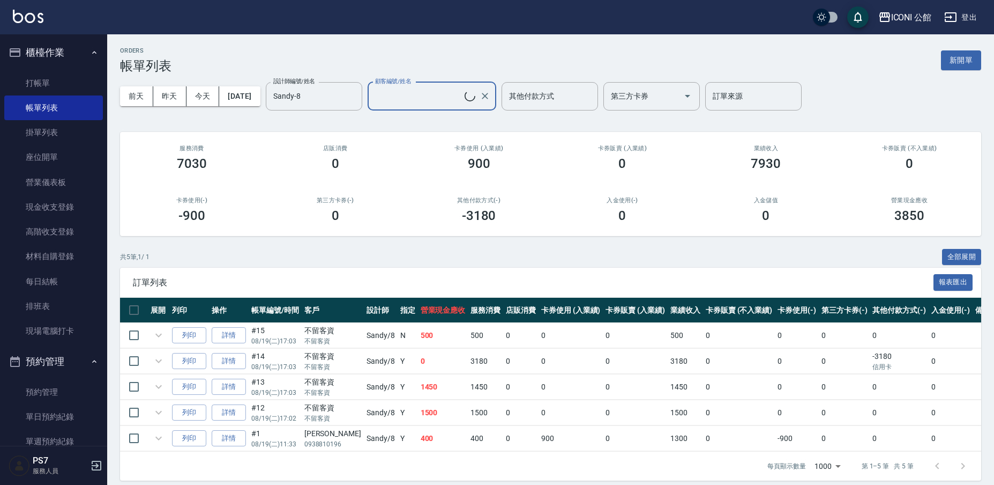
type input "不留客資/不留客資"
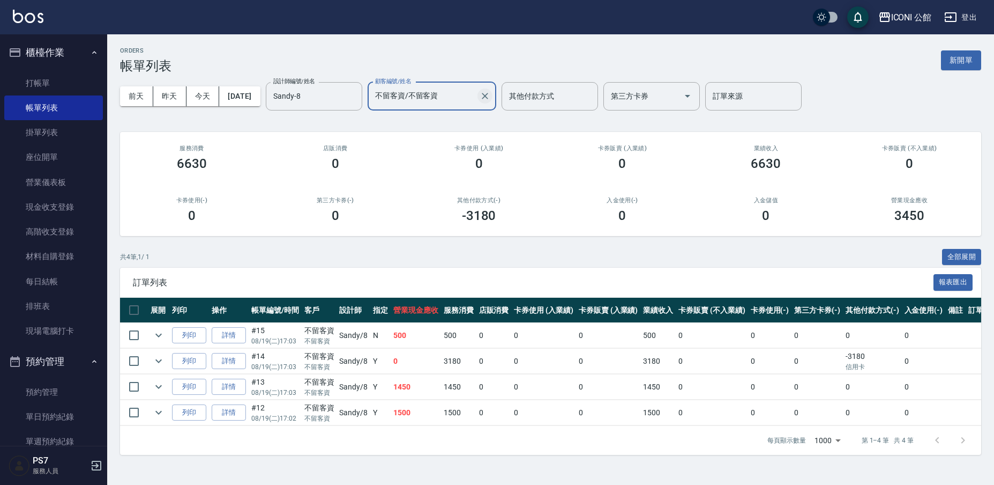
click at [488, 94] on icon "Clear" at bounding box center [485, 96] width 6 height 6
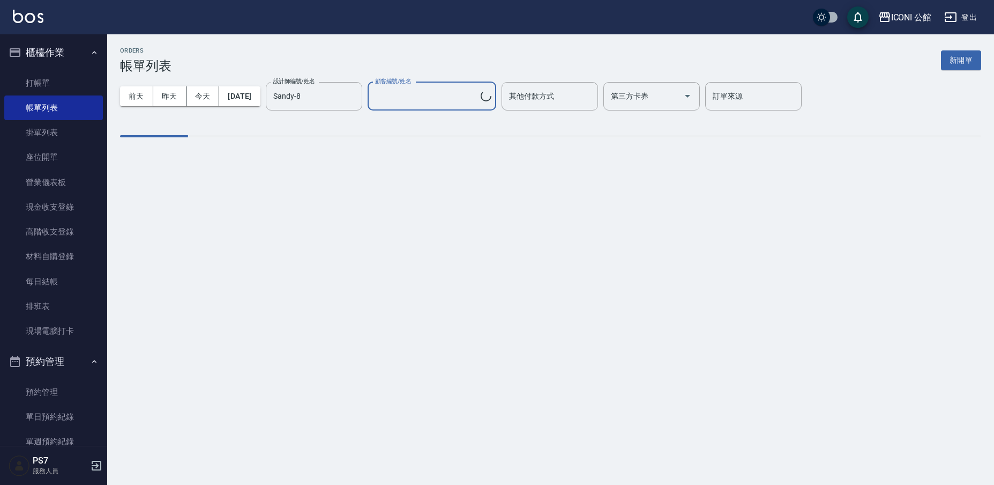
type input "不留客資/不留客資"
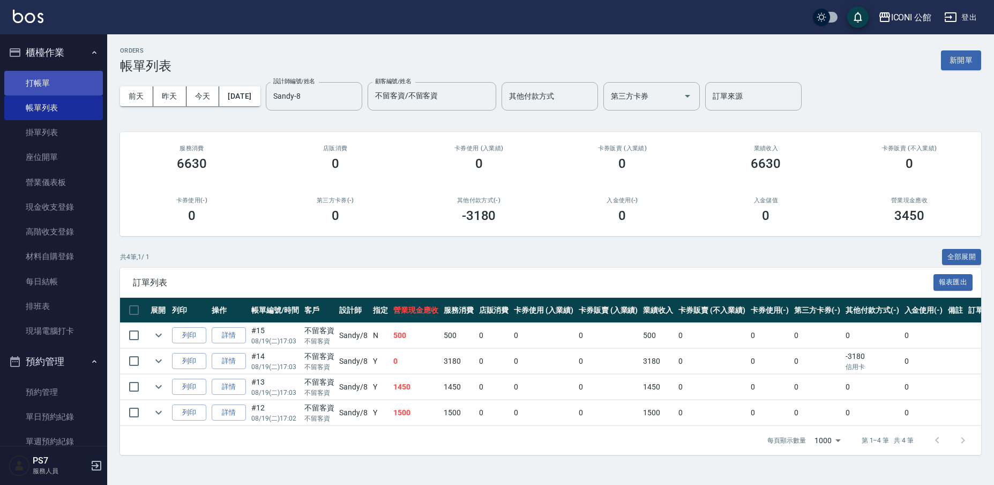
click at [81, 70] on ul "打帳單 帳單列表 掛單列表 座位開單 營業儀表板 現金收支登錄 高階收支登錄 材料自購登錄 每日結帳 排班表 現場電腦打卡" at bounding box center [53, 206] width 99 height 281
click at [81, 80] on link "打帳單" at bounding box center [53, 83] width 99 height 25
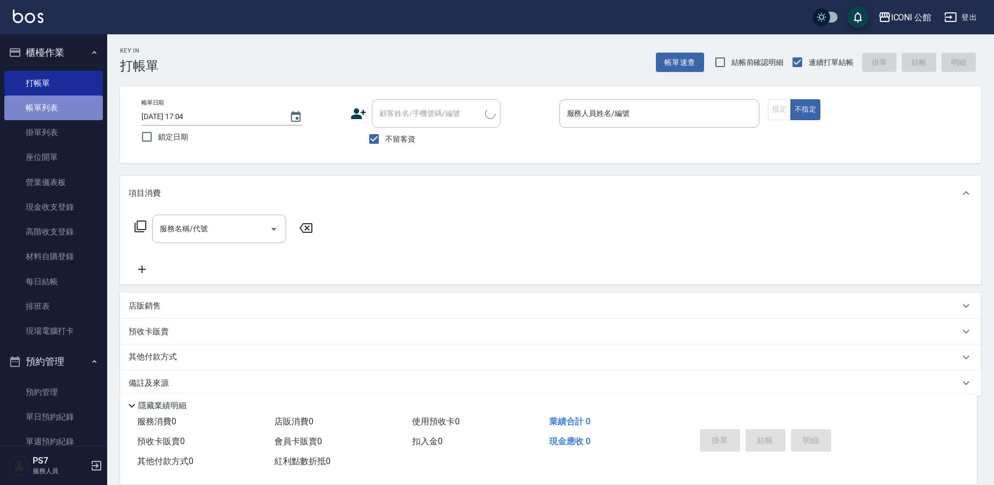
click at [81, 106] on link "帳單列表" at bounding box center [53, 107] width 99 height 25
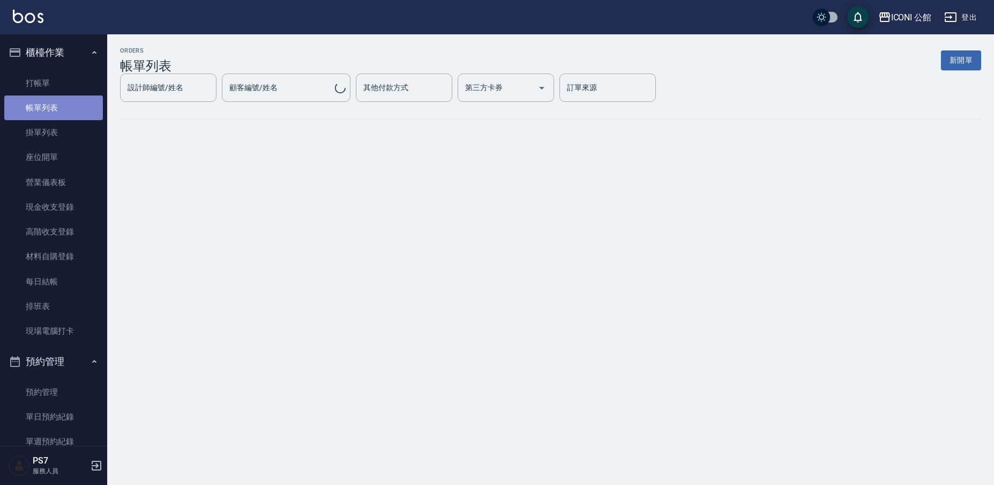
click at [81, 106] on link "帳單列表" at bounding box center [53, 107] width 99 height 25
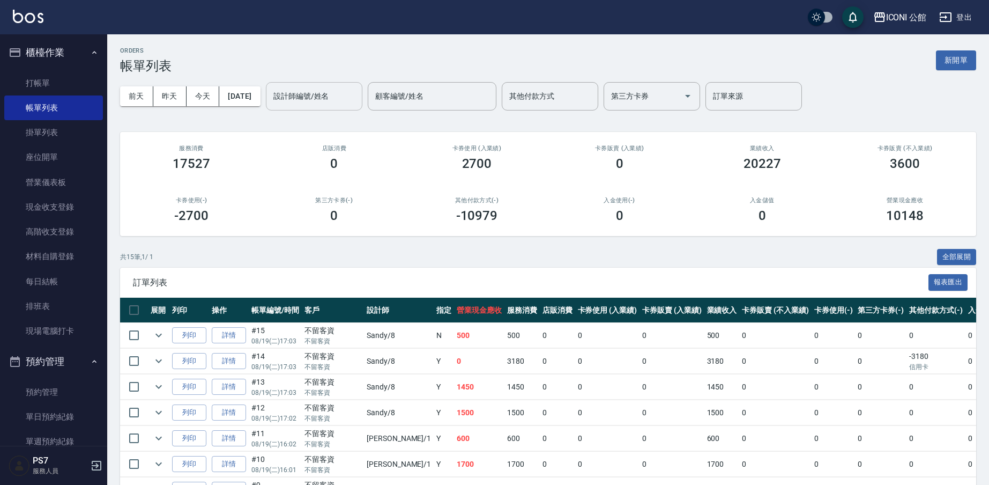
click at [328, 102] on input "設計師編號/姓名" at bounding box center [314, 96] width 87 height 19
type input "Sandy-8"
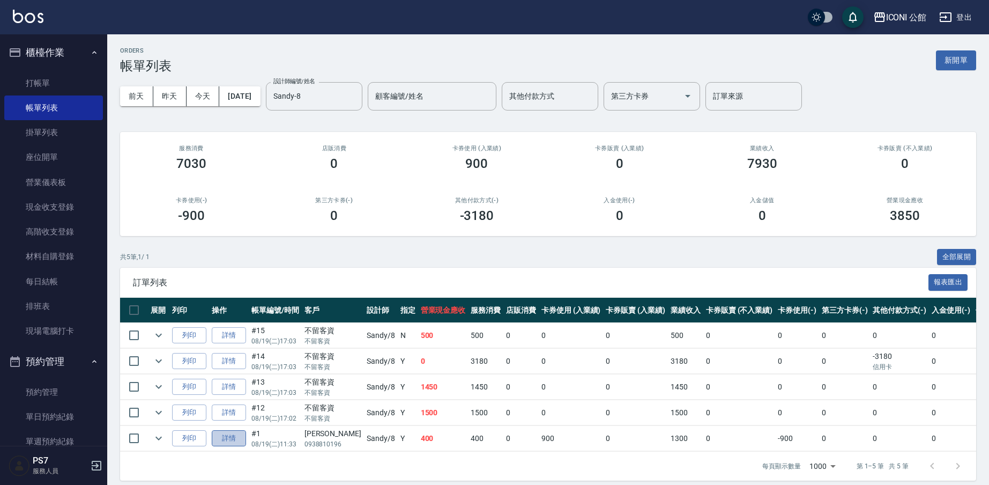
click at [242, 436] on link "詳情" at bounding box center [229, 438] width 34 height 17
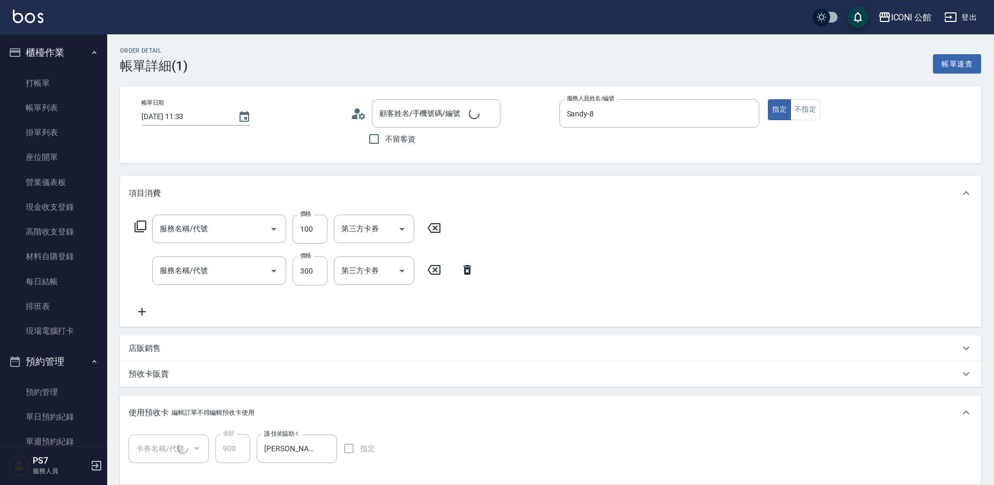
type input "[DATE] 11:33"
type input "Sandy-8"
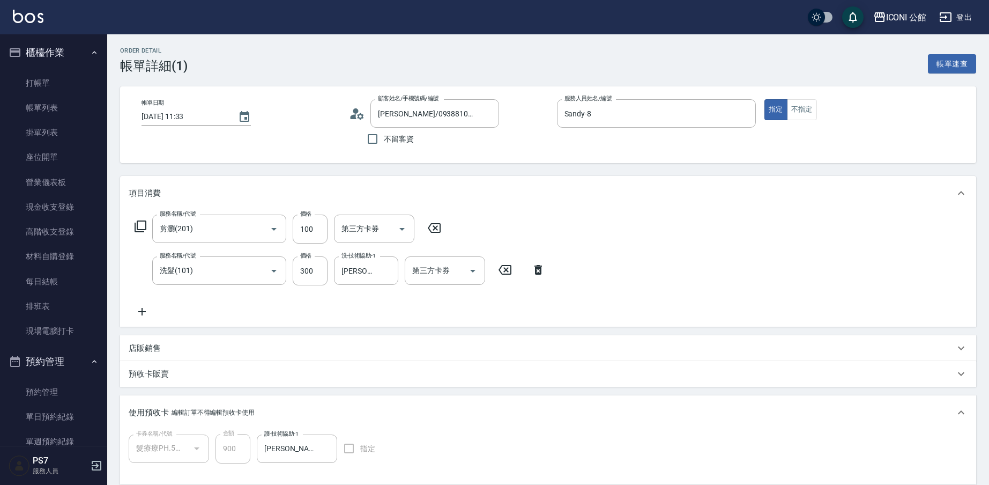
type input "[PERSON_NAME]/0938810196/null"
type input "髮療療PH.5護髮包卡4次(1/1)"
type input "剪瀏(201)"
type input "洗髮(101)"
click at [385, 271] on icon "Clear" at bounding box center [387, 270] width 11 height 11
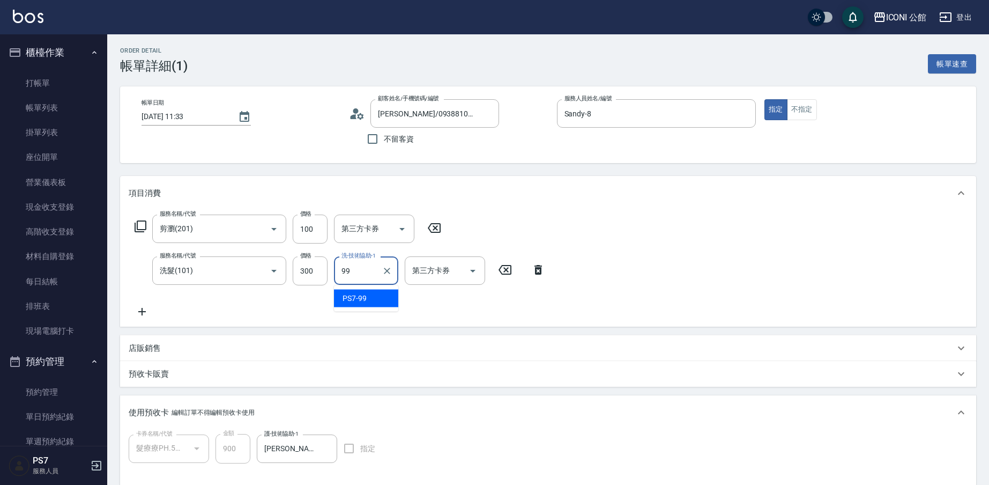
type input "PS7-99"
click at [328, 447] on icon "Clear" at bounding box center [326, 448] width 6 height 6
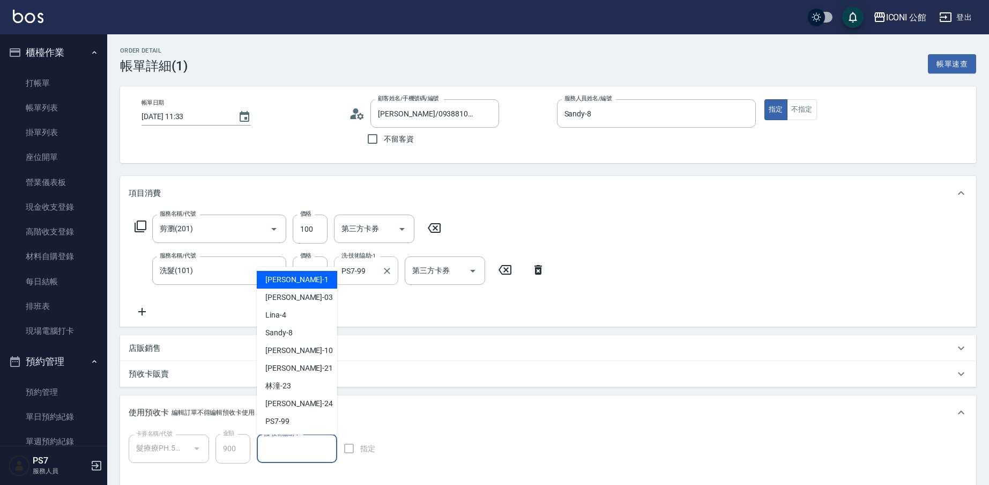
click at [325, 452] on input "護-技術協助-1" at bounding box center [297, 448] width 71 height 19
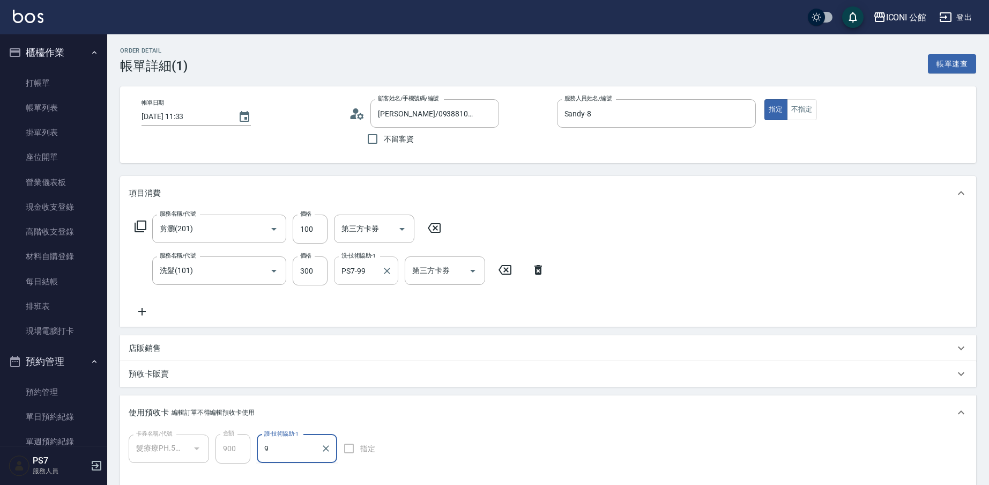
type input "99"
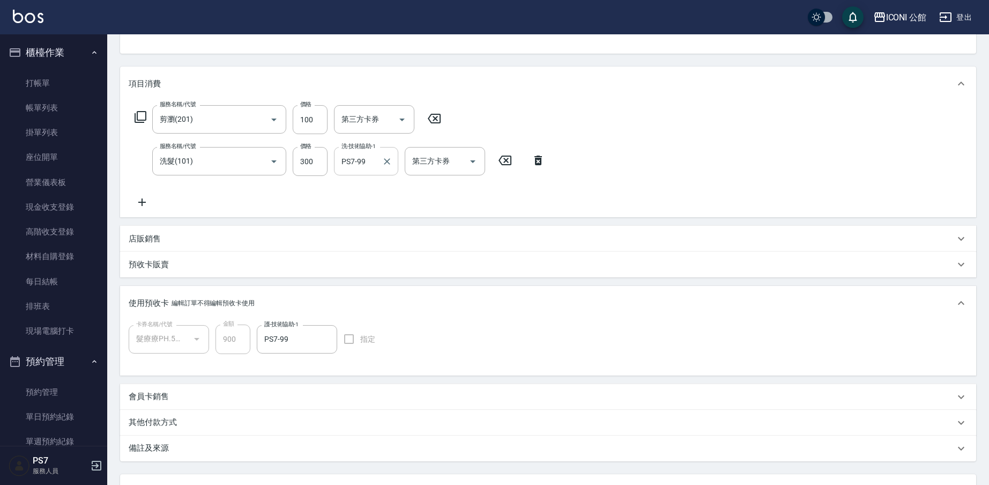
scroll to position [201, 0]
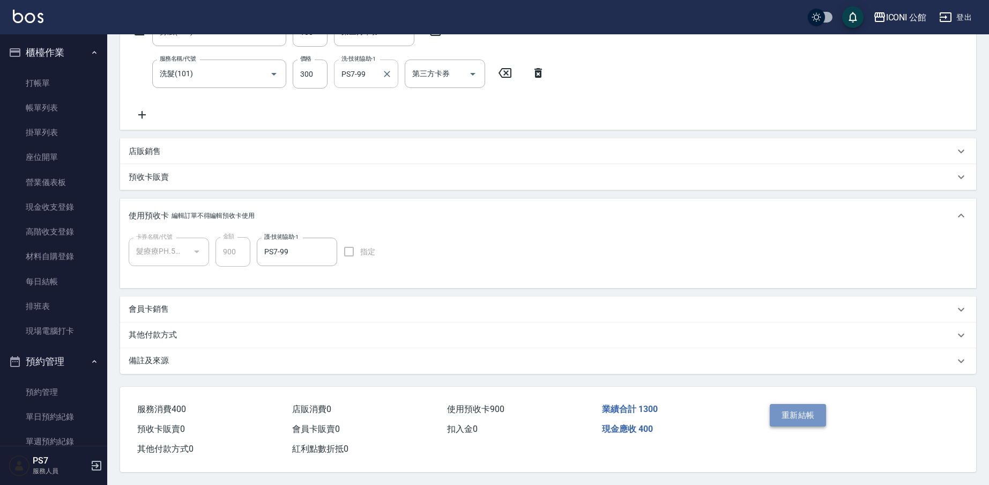
click at [778, 407] on button "重新結帳" at bounding box center [798, 415] width 57 height 23
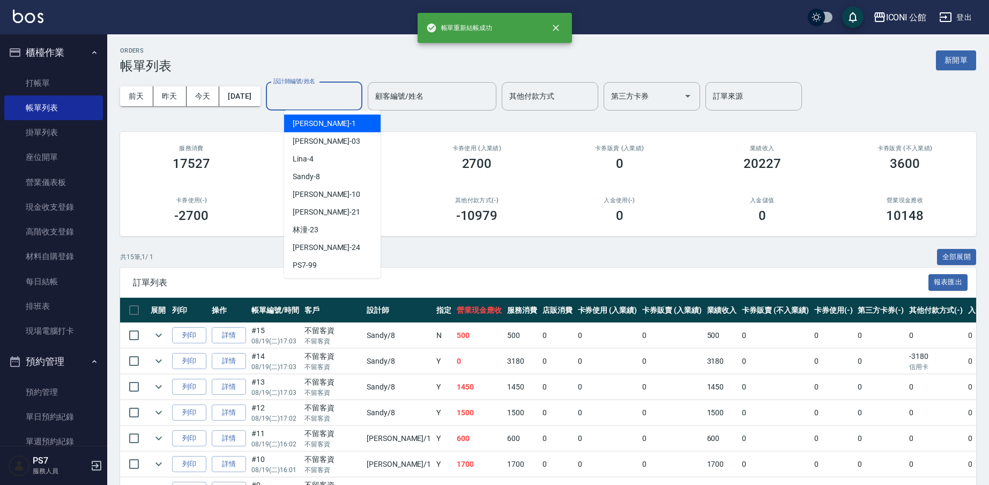
click at [358, 92] on input "設計師編號/姓名" at bounding box center [314, 96] width 87 height 19
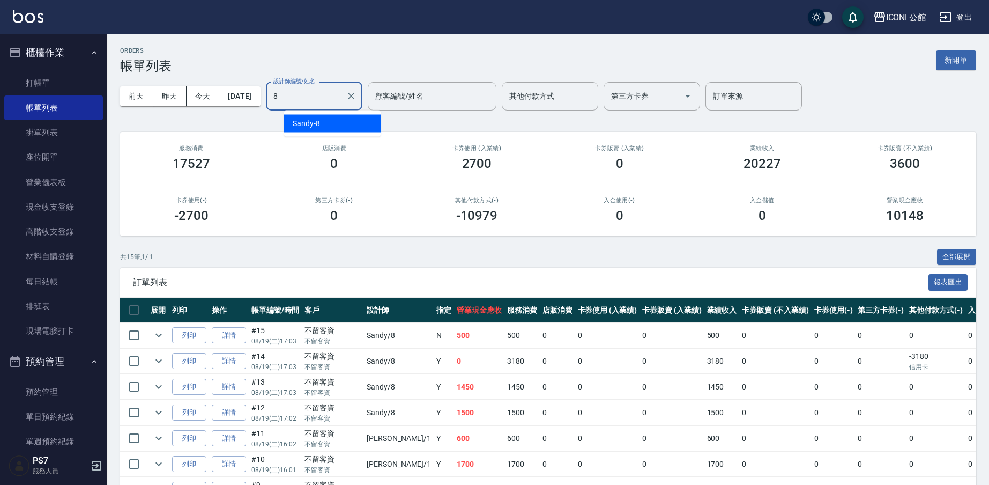
type input "Sandy-8"
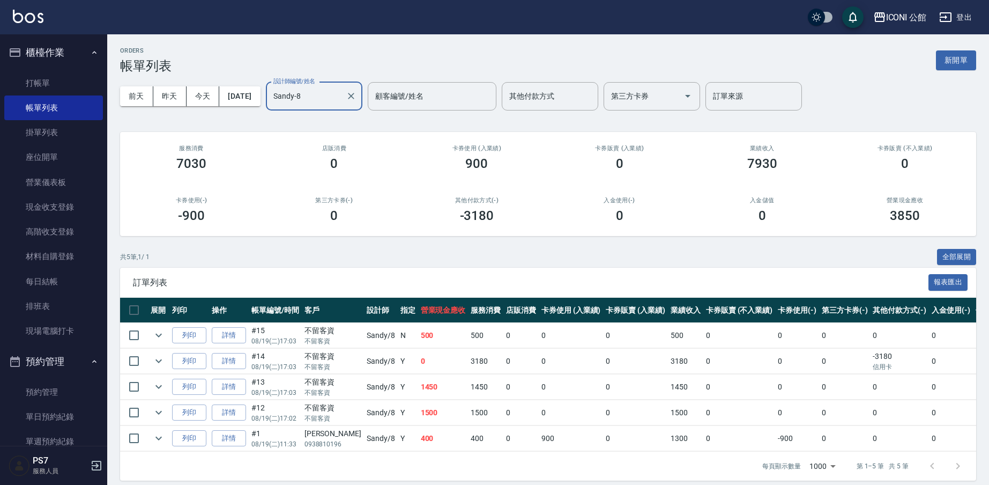
scroll to position [2, 0]
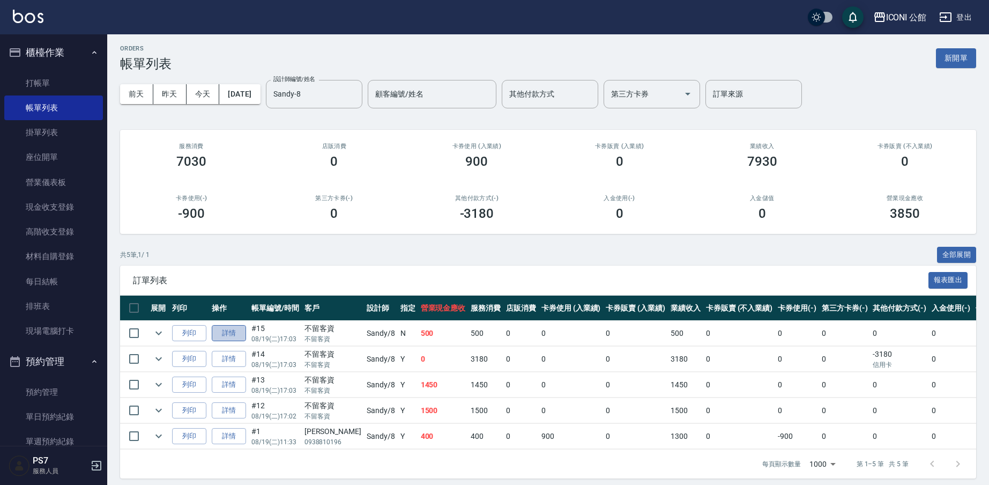
click at [242, 333] on link "詳情" at bounding box center [229, 333] width 34 height 17
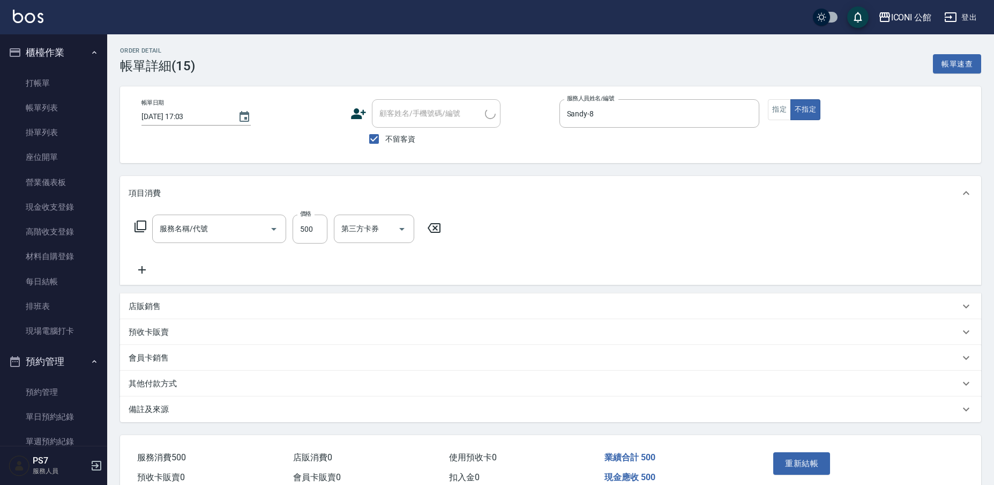
type input "[DATE] 17:03"
checkbox input "true"
type input "Sandy-8"
type input "不指定洗+剪(203)"
click at [192, 381] on div "其他付款方式" at bounding box center [542, 383] width 826 height 11
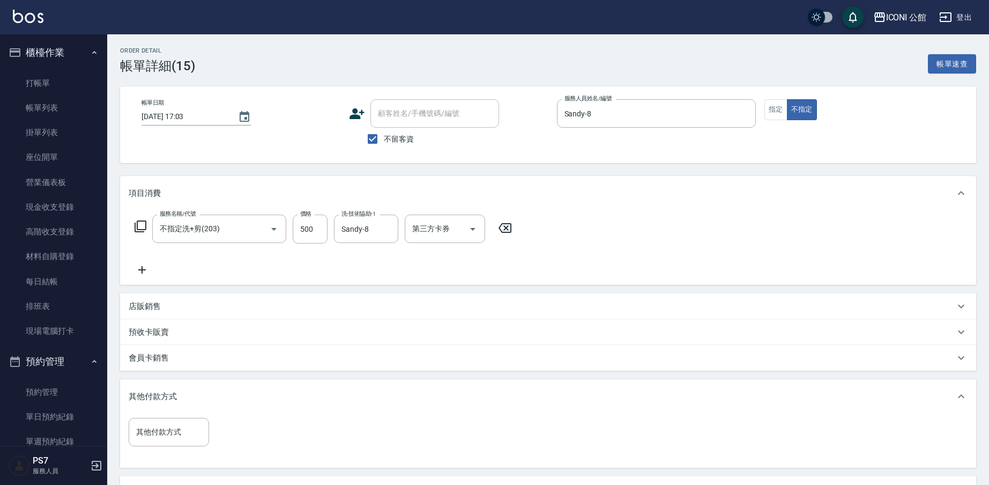
scroll to position [132, 0]
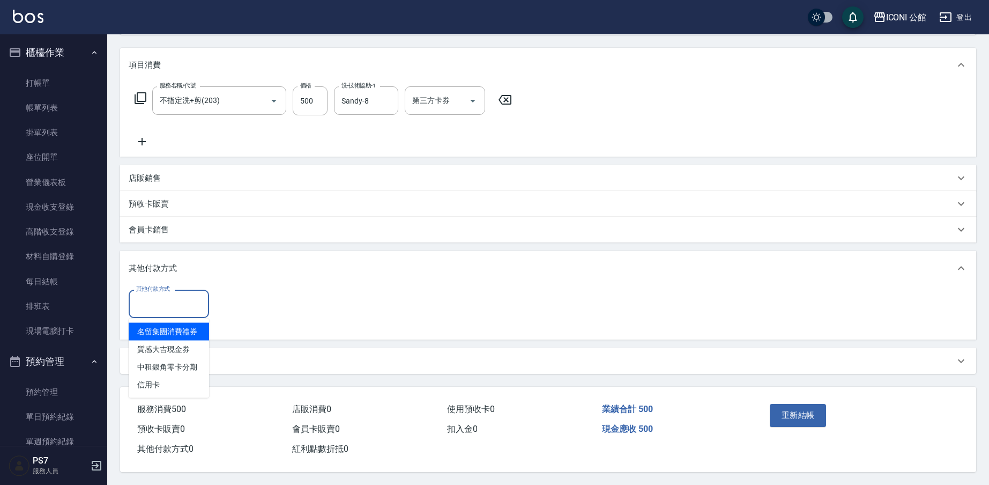
click at [182, 304] on input "其他付款方式" at bounding box center [168, 303] width 71 height 19
click at [193, 376] on span "信用卡" at bounding box center [169, 385] width 80 height 18
type input "信用卡"
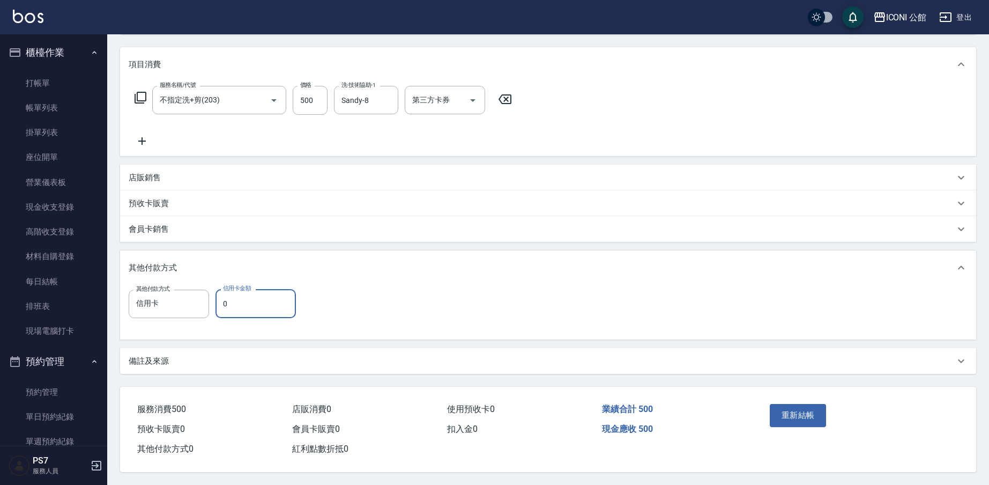
click at [252, 302] on input "0" at bounding box center [255, 303] width 80 height 29
type input "500"
click at [803, 420] on button "重新結帳" at bounding box center [798, 415] width 57 height 23
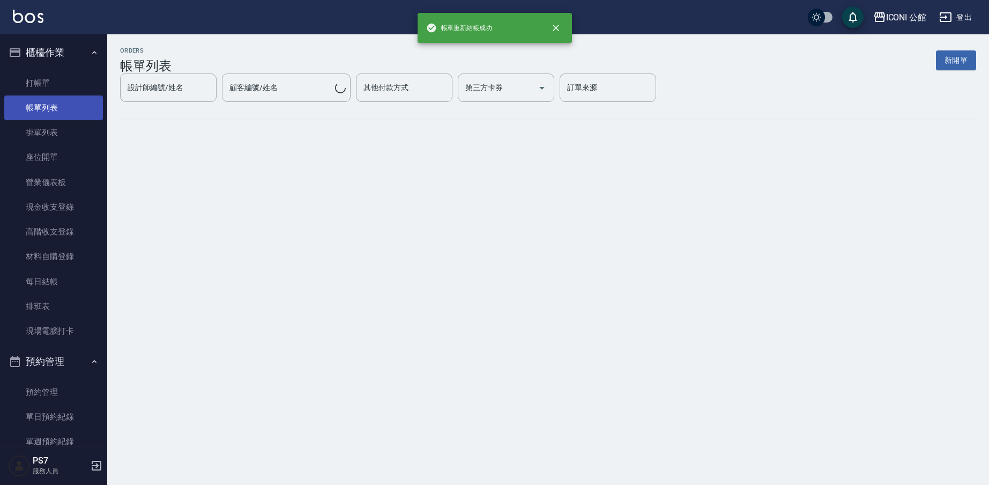
click at [54, 115] on link "帳單列表" at bounding box center [53, 107] width 99 height 25
click at [57, 109] on link "帳單列表" at bounding box center [53, 107] width 99 height 25
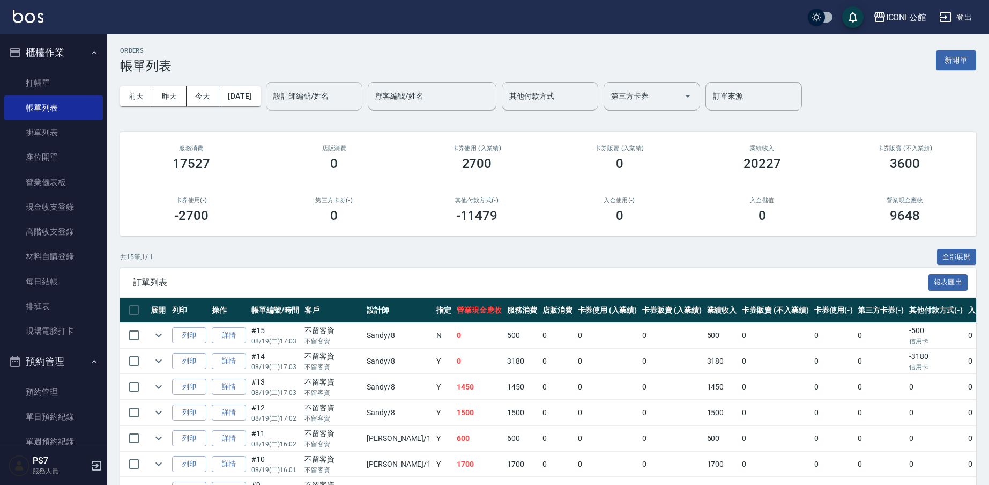
drag, startPoint x: 301, startPoint y: 90, endPoint x: 295, endPoint y: 94, distance: 7.0
click at [301, 90] on div "設計師編號/姓名 設計師編號/姓名" at bounding box center [314, 96] width 96 height 28
click at [295, 93] on label "設計師編號/姓名" at bounding box center [301, 96] width 56 height 11
click at [295, 93] on input "設計師編號/姓名" at bounding box center [314, 96] width 87 height 19
type input "78"
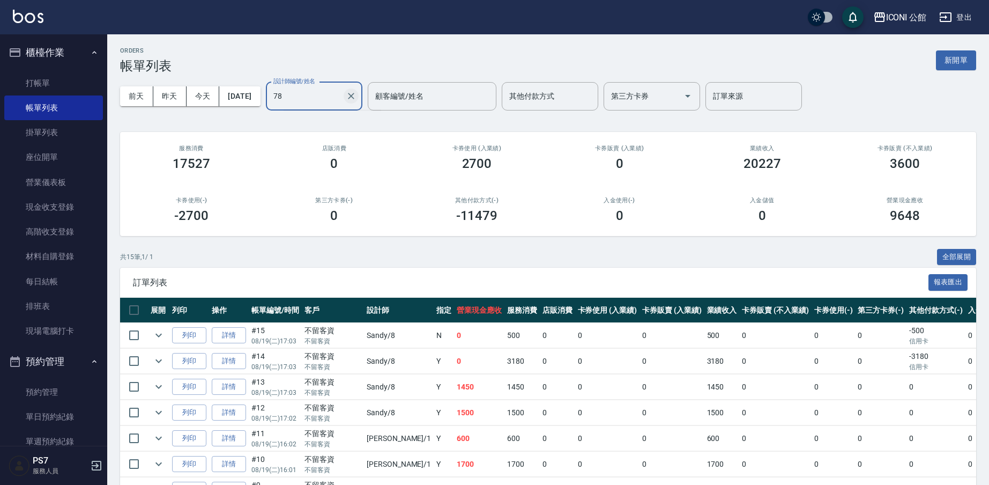
click at [356, 99] on icon "Clear" at bounding box center [351, 96] width 11 height 11
type input "Sandy-8"
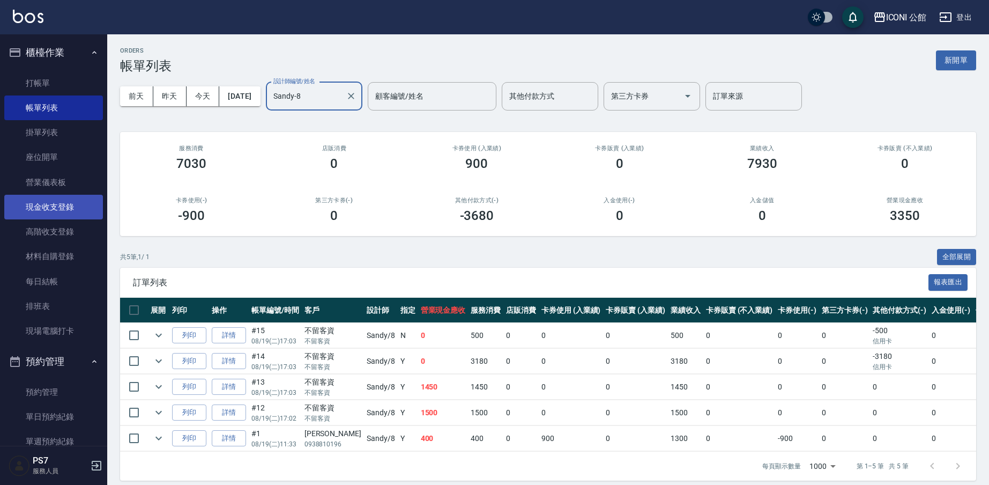
drag, startPoint x: 80, startPoint y: 211, endPoint x: 86, endPoint y: 211, distance: 5.9
click at [80, 211] on link "現金收支登錄" at bounding box center [53, 207] width 99 height 25
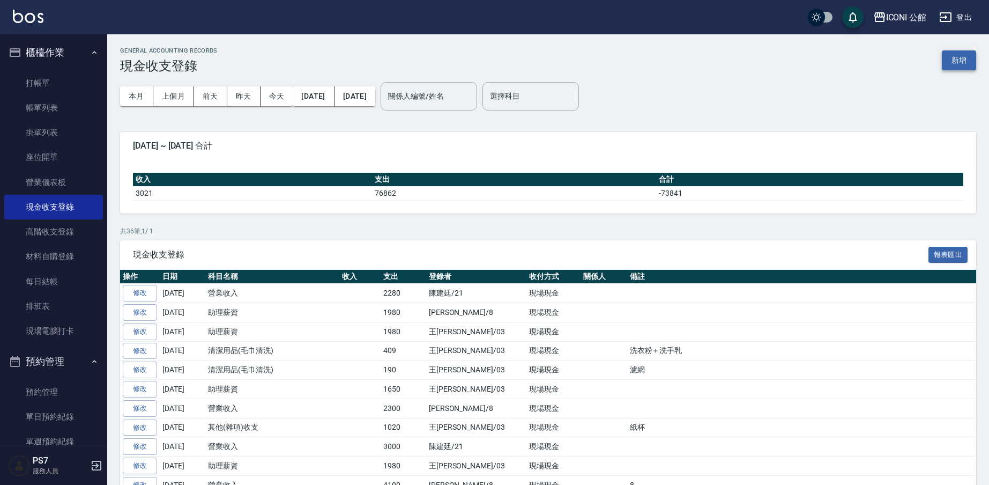
click at [964, 58] on button "新增" at bounding box center [959, 60] width 34 height 20
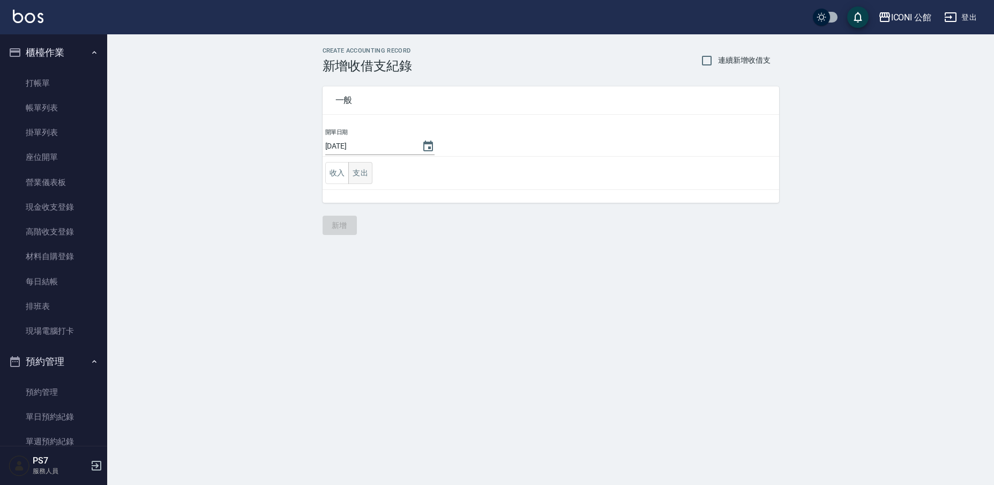
click at [366, 173] on button "支出" at bounding box center [360, 173] width 24 height 22
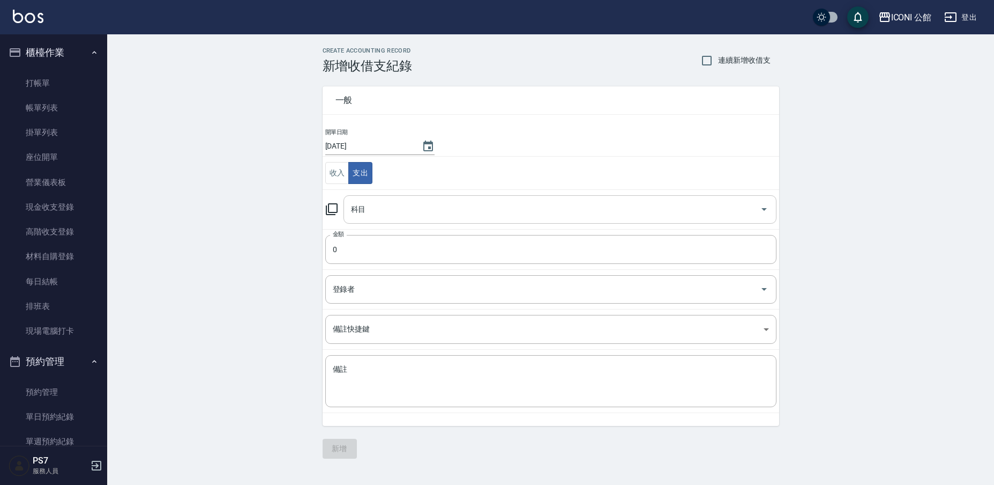
click at [391, 198] on div "科目" at bounding box center [560, 209] width 433 height 28
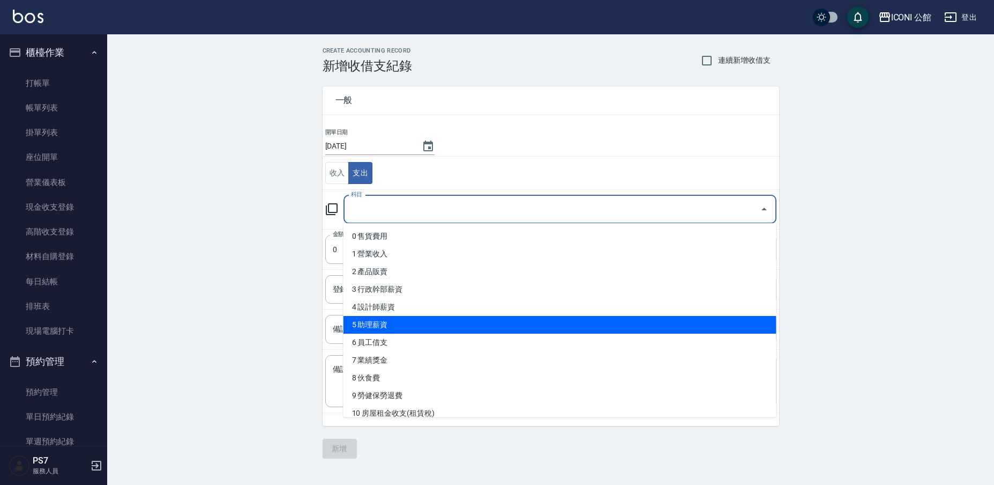
click at [389, 331] on li "5 助理薪資" at bounding box center [560, 325] width 433 height 18
type input "5 助理薪資"
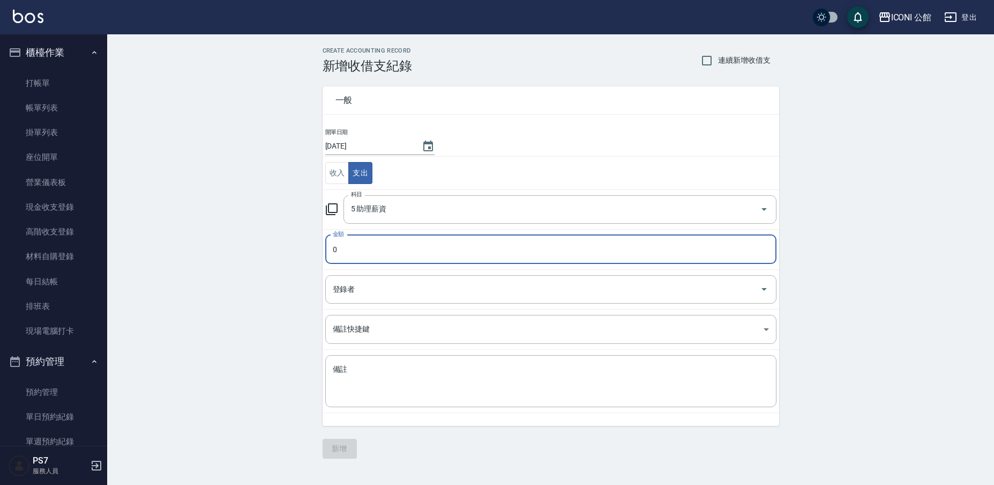
click at [355, 253] on input "0" at bounding box center [550, 249] width 451 height 29
click at [336, 249] on input "01980" at bounding box center [550, 249] width 451 height 29
type input "1980"
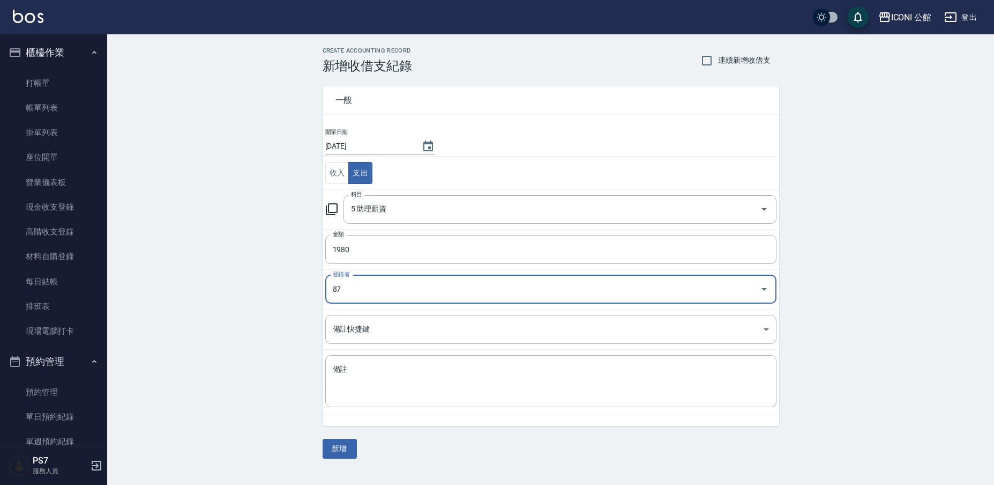
type input "87"
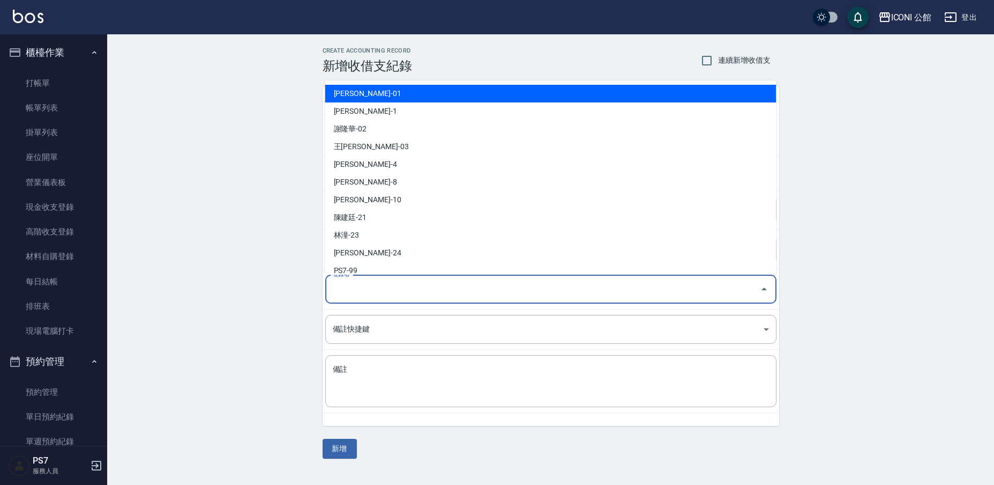
click at [404, 280] on input "登錄者" at bounding box center [543, 289] width 426 height 19
type input "[PERSON_NAME]-8"
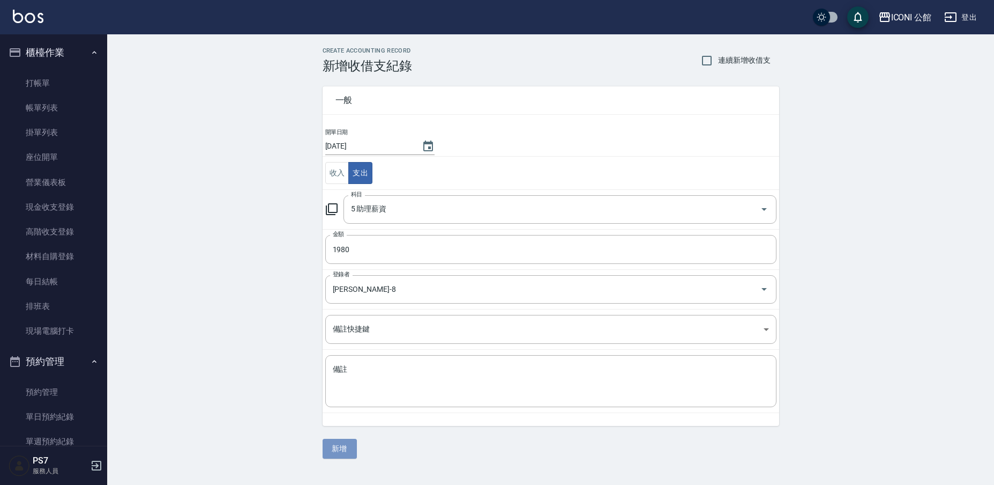
click at [336, 450] on button "新增" at bounding box center [340, 448] width 34 height 20
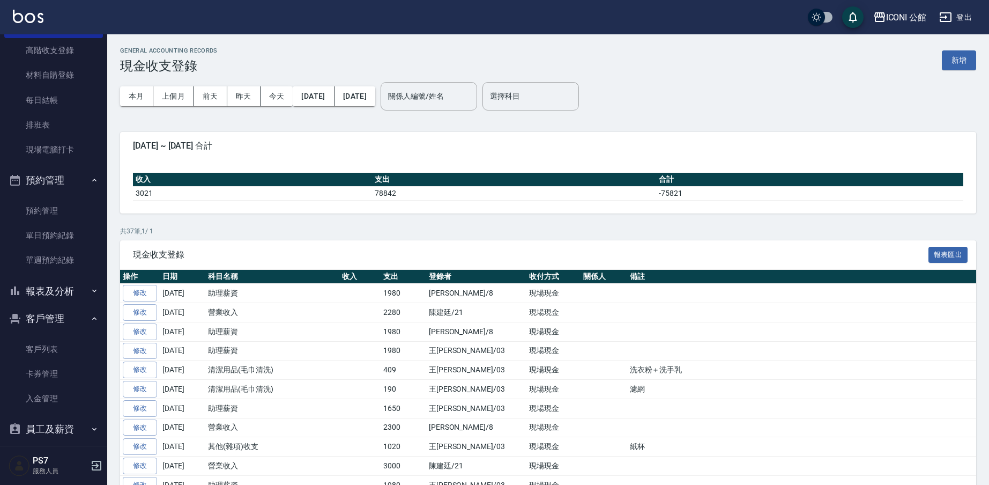
scroll to position [183, 0]
click at [63, 285] on button "報表及分析" at bounding box center [53, 289] width 99 height 28
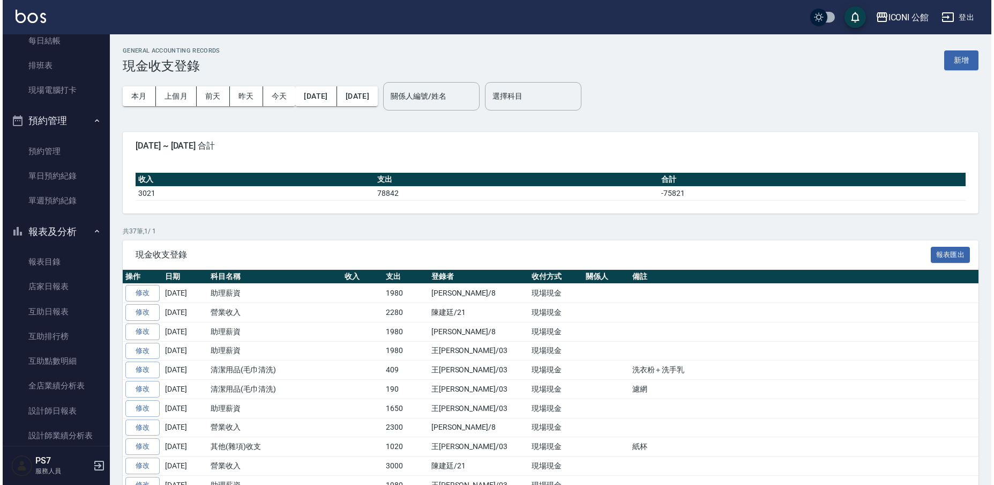
scroll to position [323, 0]
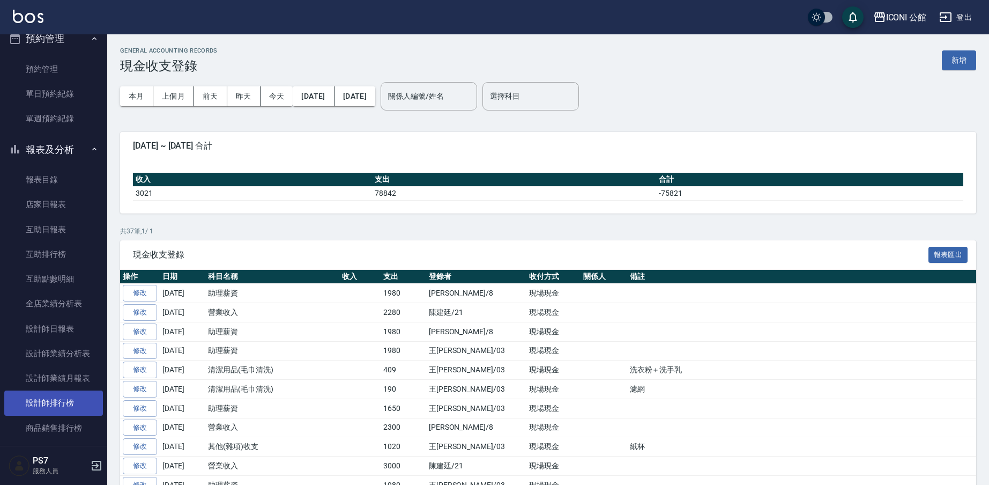
click at [70, 400] on link "設計師排行榜" at bounding box center [53, 402] width 99 height 25
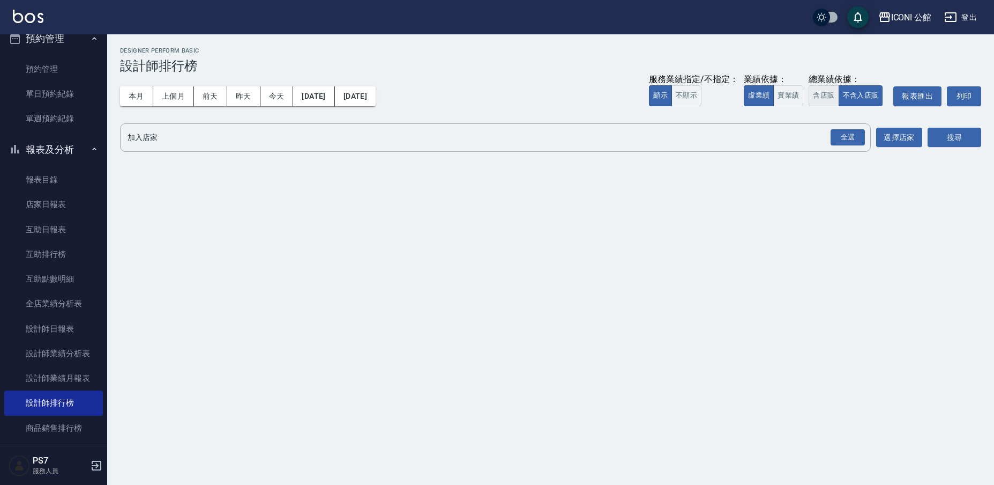
click at [823, 94] on button "含店販" at bounding box center [824, 95] width 30 height 21
click at [854, 132] on div "全選" at bounding box center [848, 137] width 34 height 17
click at [952, 137] on button "搜尋" at bounding box center [955, 138] width 54 height 20
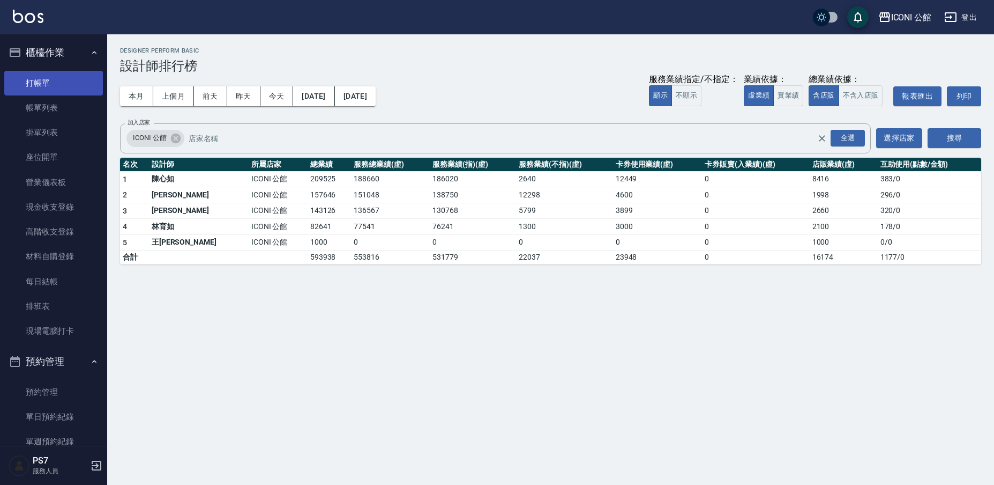
click at [54, 88] on link "打帳單" at bounding box center [53, 83] width 99 height 25
